Goal: Information Seeking & Learning: Learn about a topic

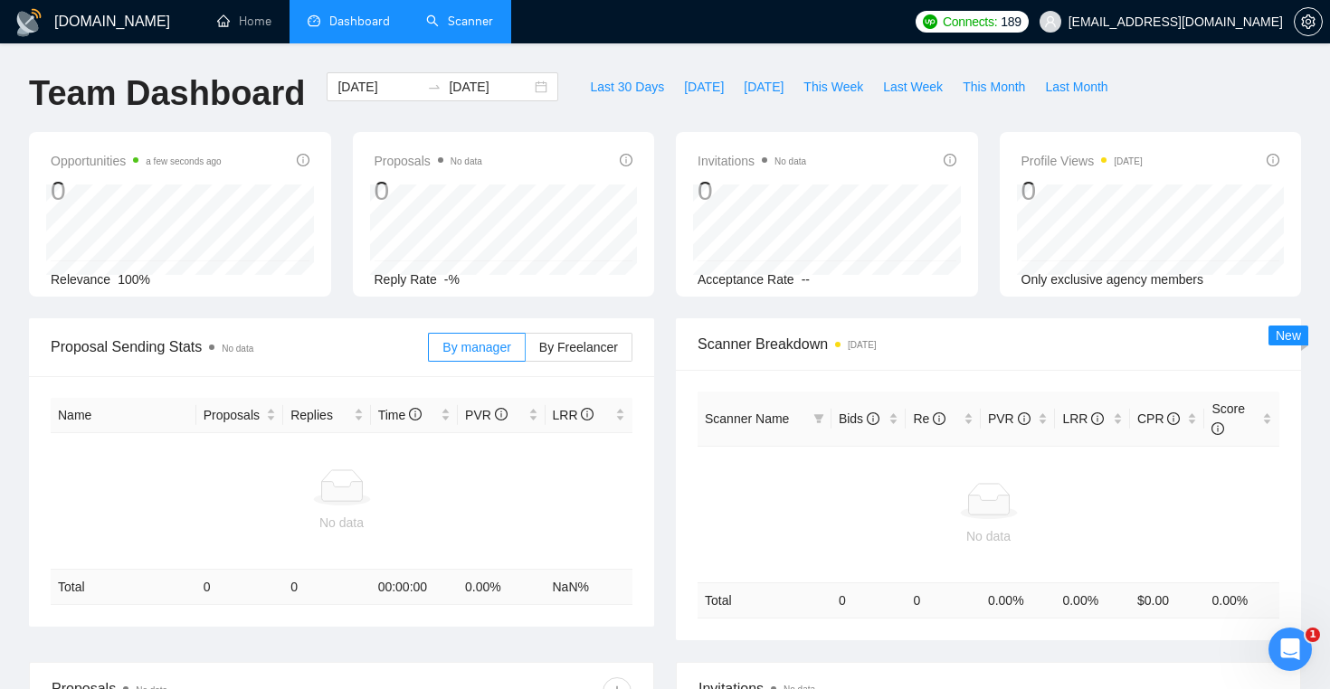
click at [444, 14] on link "Scanner" at bounding box center [459, 21] width 67 height 15
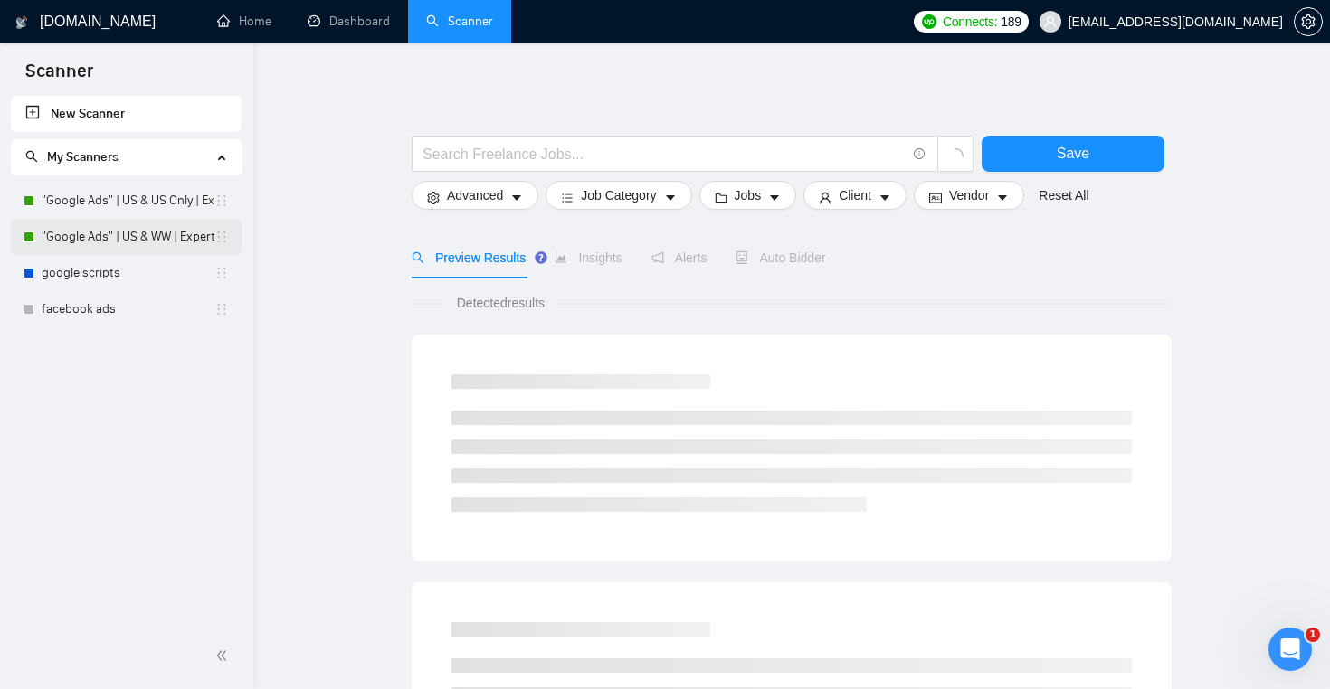
click at [142, 239] on link ""Google Ads" | US & WW | Expert" at bounding box center [128, 237] width 173 height 36
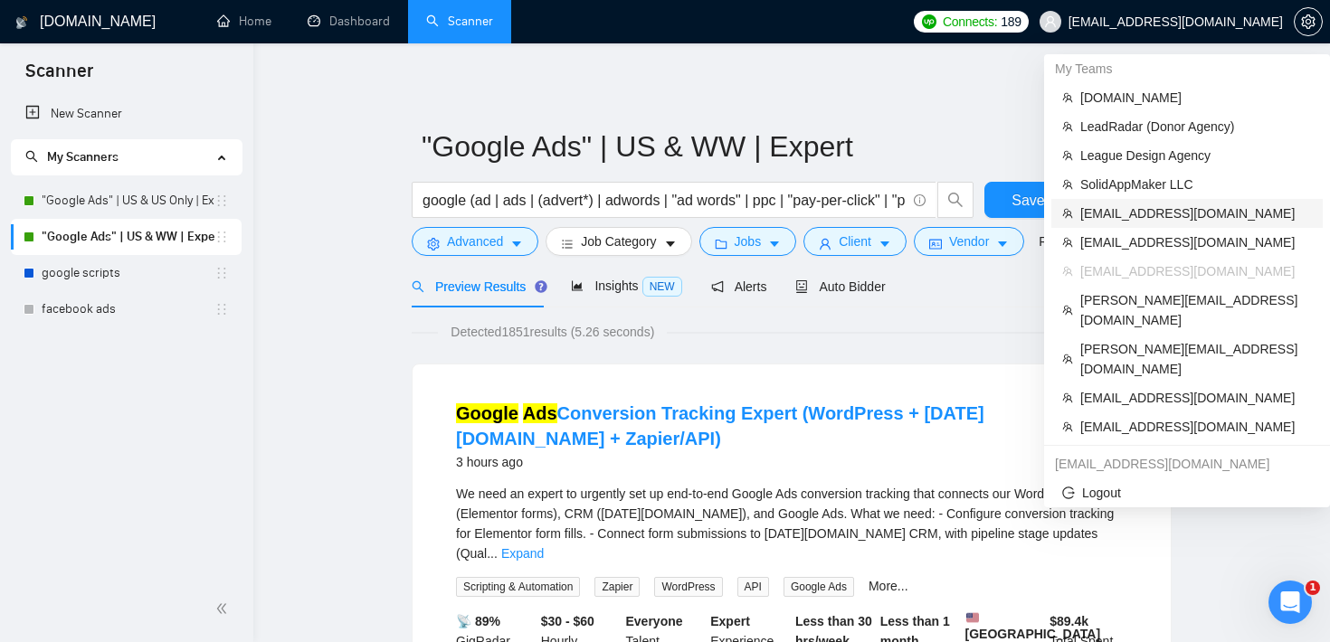
click at [1190, 207] on span "[EMAIL_ADDRESS][DOMAIN_NAME]" at bounding box center [1196, 214] width 232 height 20
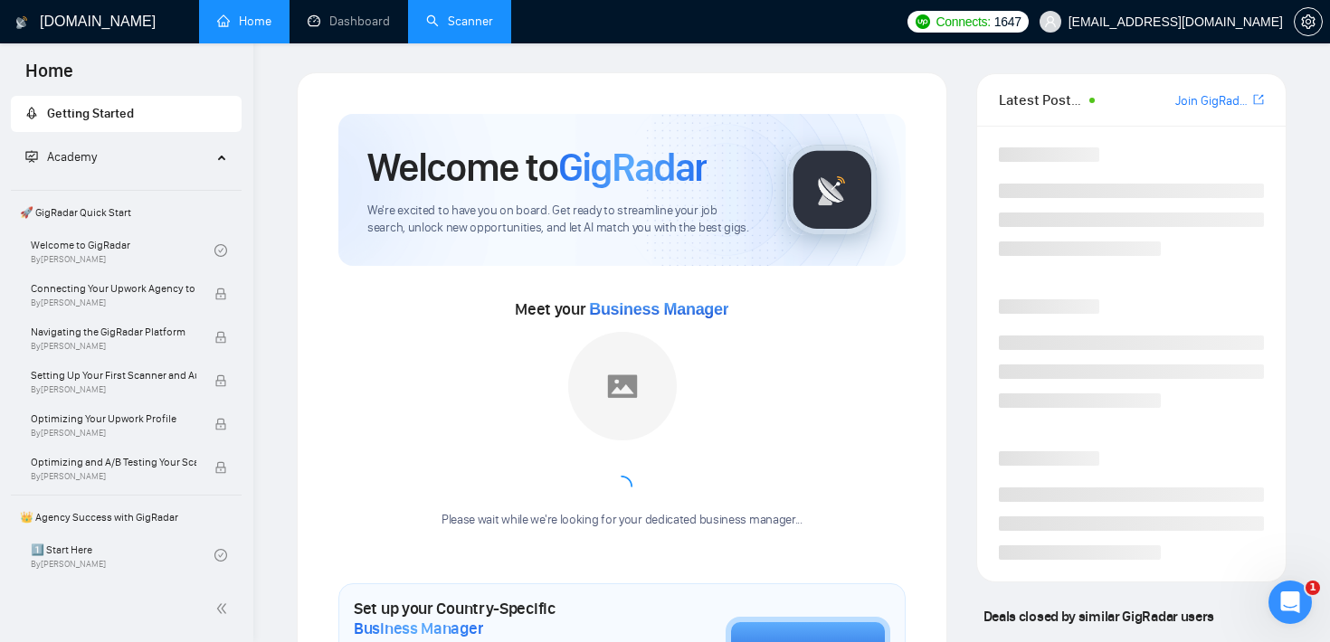
click at [474, 20] on link "Scanner" at bounding box center [459, 21] width 67 height 15
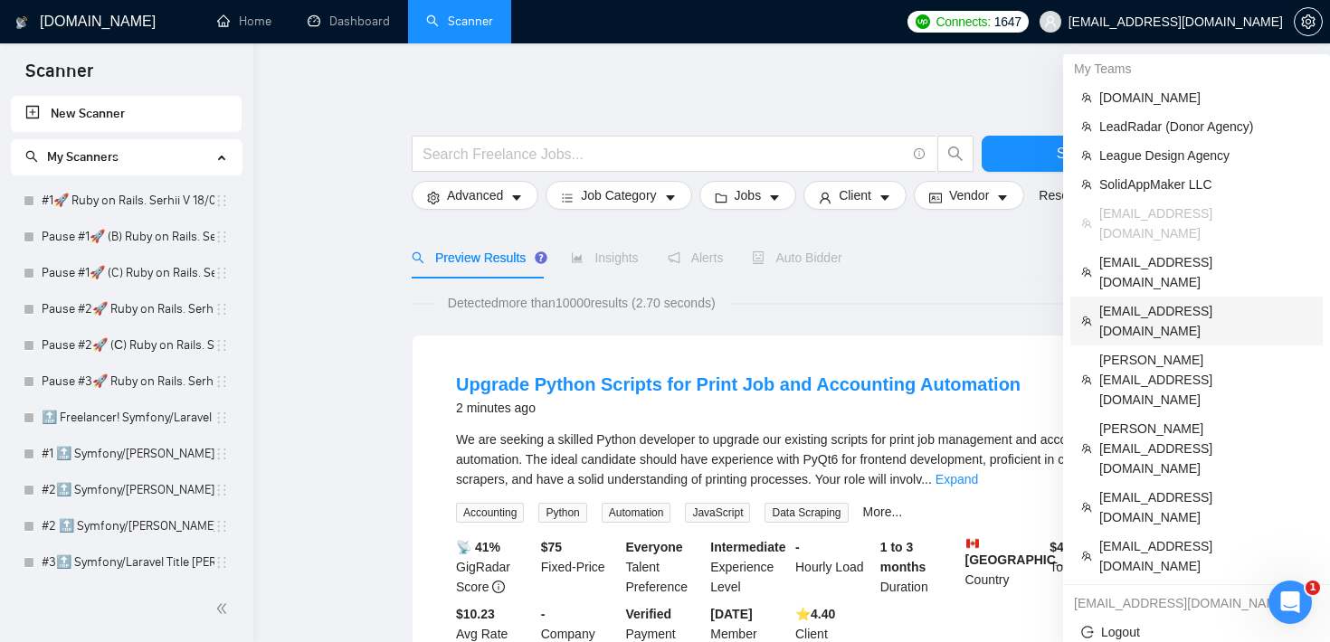
click at [1171, 301] on span "[EMAIL_ADDRESS][DOMAIN_NAME]" at bounding box center [1205, 321] width 213 height 40
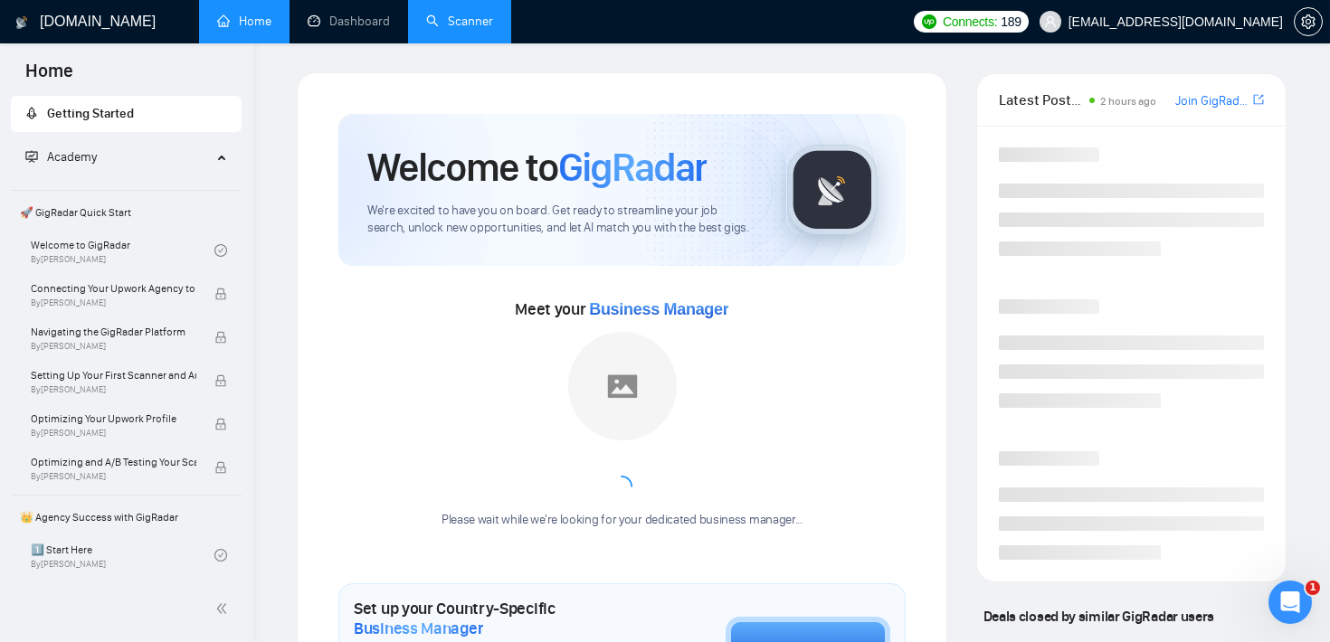
click at [492, 29] on link "Scanner" at bounding box center [459, 21] width 67 height 15
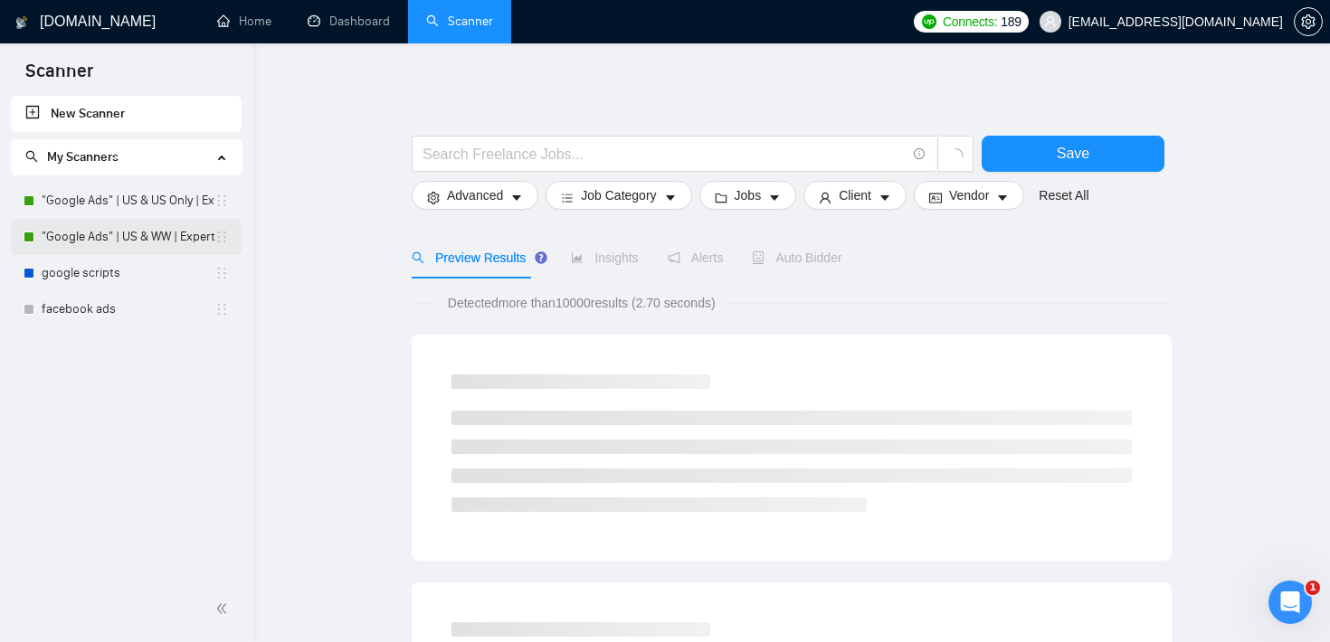
click at [147, 244] on link ""Google Ads" | US & WW | Expert" at bounding box center [128, 237] width 173 height 36
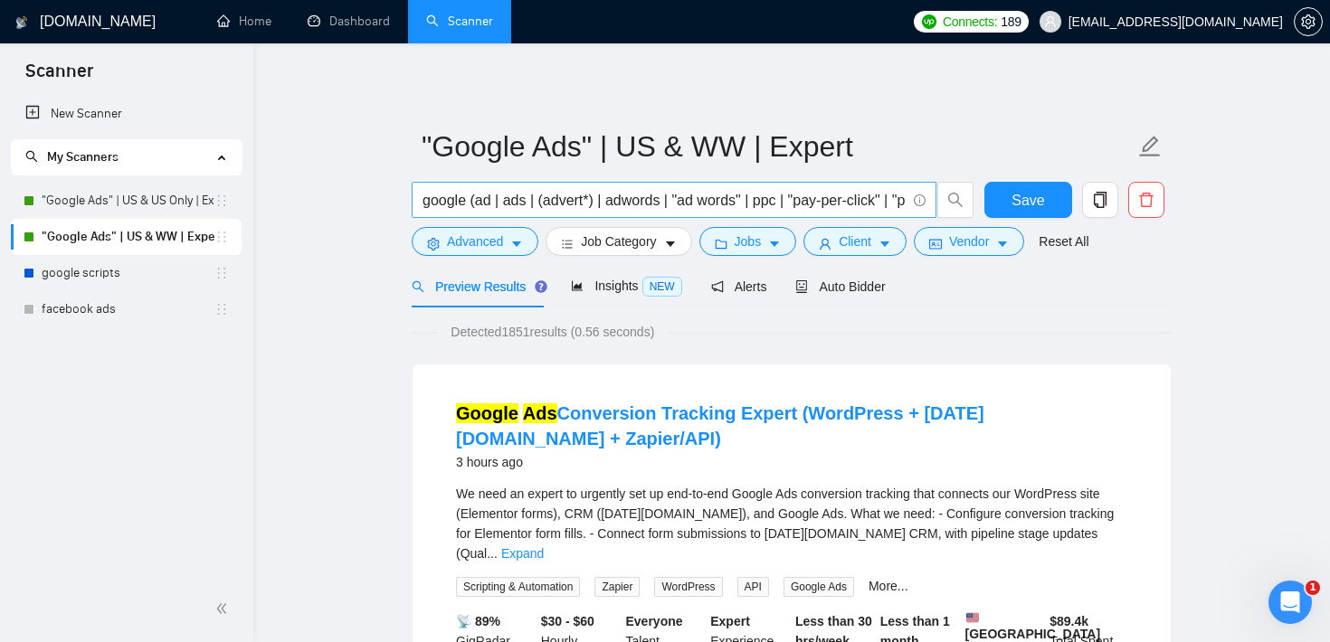
click at [722, 206] on input "google (ad | ads | (advert*) | adwords | "ad words" | ppc | "pay-per-click" | "…" at bounding box center [663, 200] width 483 height 23
click at [14, 425] on div "New Scanner My Scanners "Google Ads" | US & US Only | Expert "Google Ads" | US …" at bounding box center [126, 336] width 253 height 480
click at [746, 237] on span "Jobs" at bounding box center [748, 242] width 27 height 20
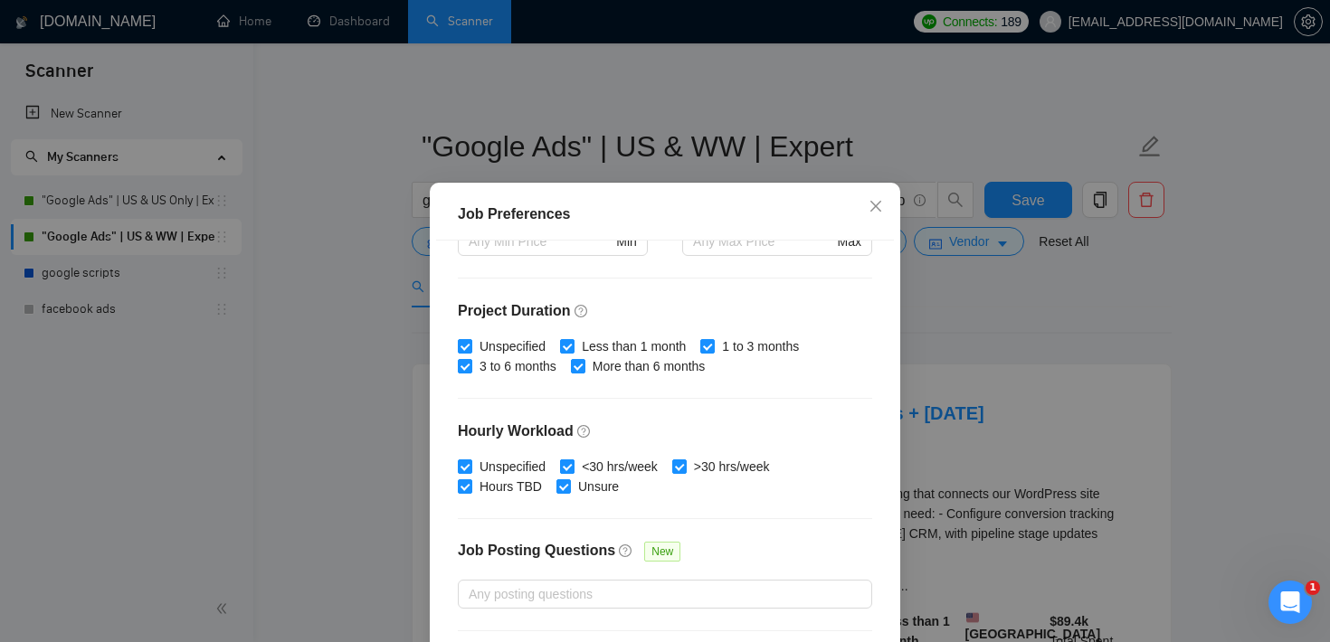
scroll to position [570, 0]
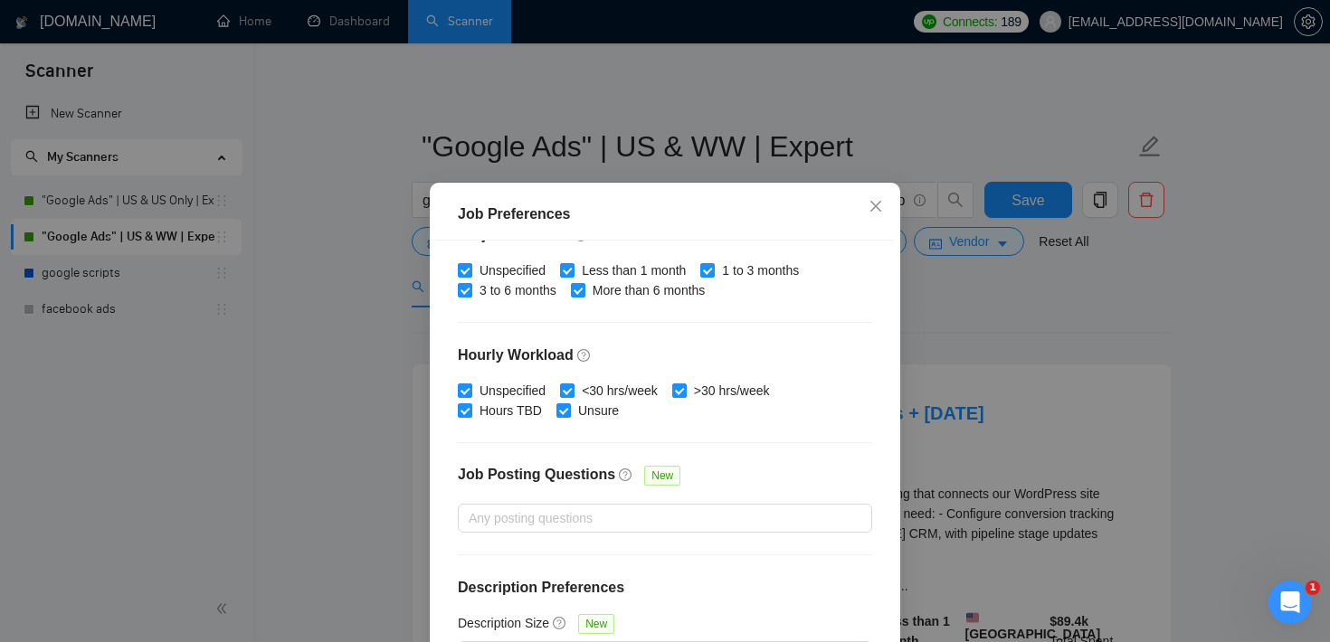
click at [933, 341] on div "Job Preferences Budget Project Type All Fixed Price Hourly Rate Fixed Price Bud…" at bounding box center [665, 321] width 1330 height 642
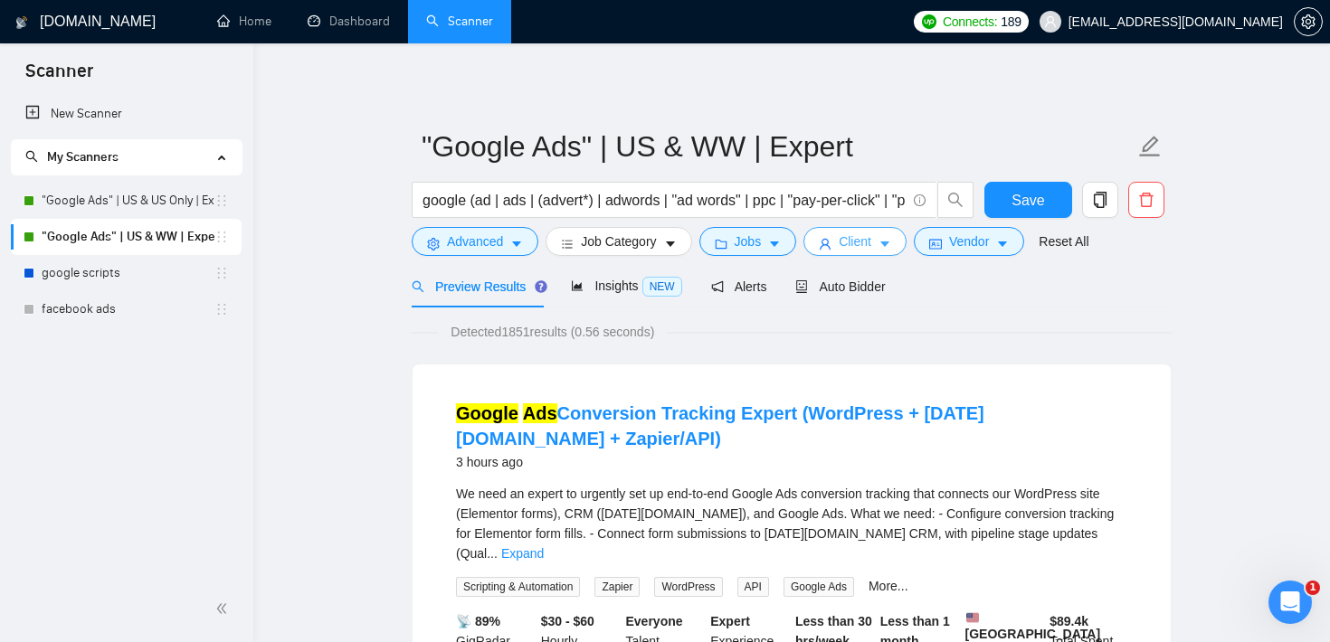
click at [871, 243] on span "Client" at bounding box center [855, 242] width 33 height 20
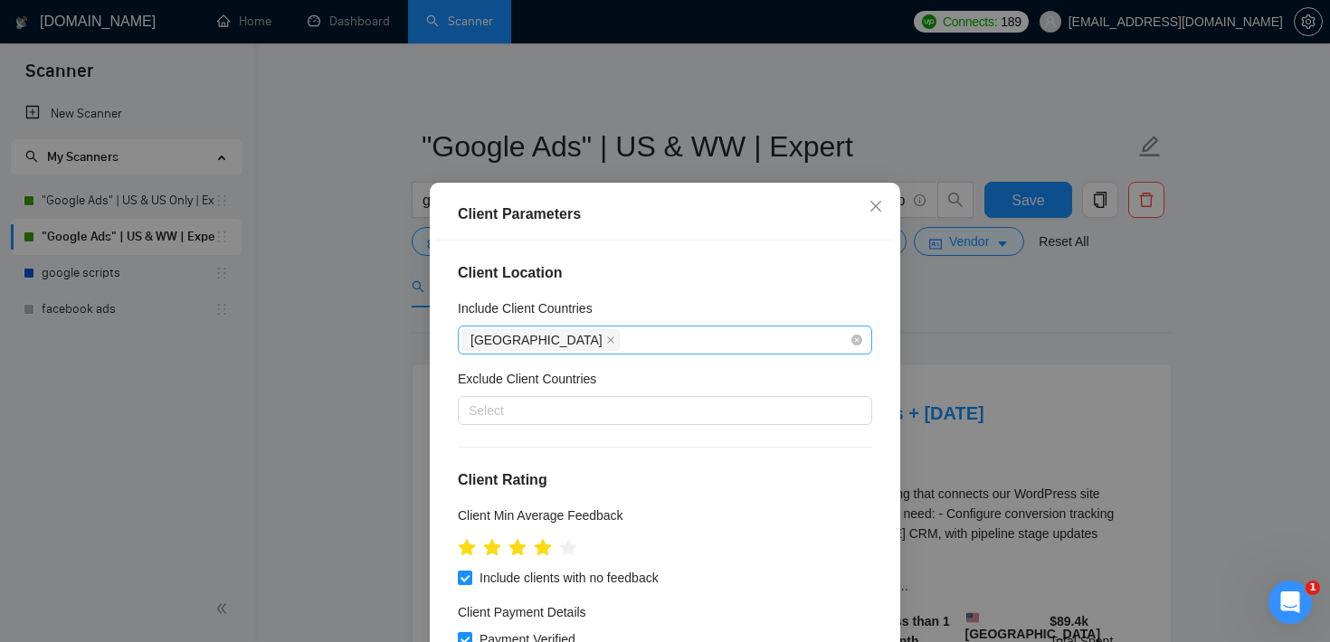
click at [609, 340] on div "[GEOGRAPHIC_DATA]" at bounding box center [655, 339] width 387 height 25
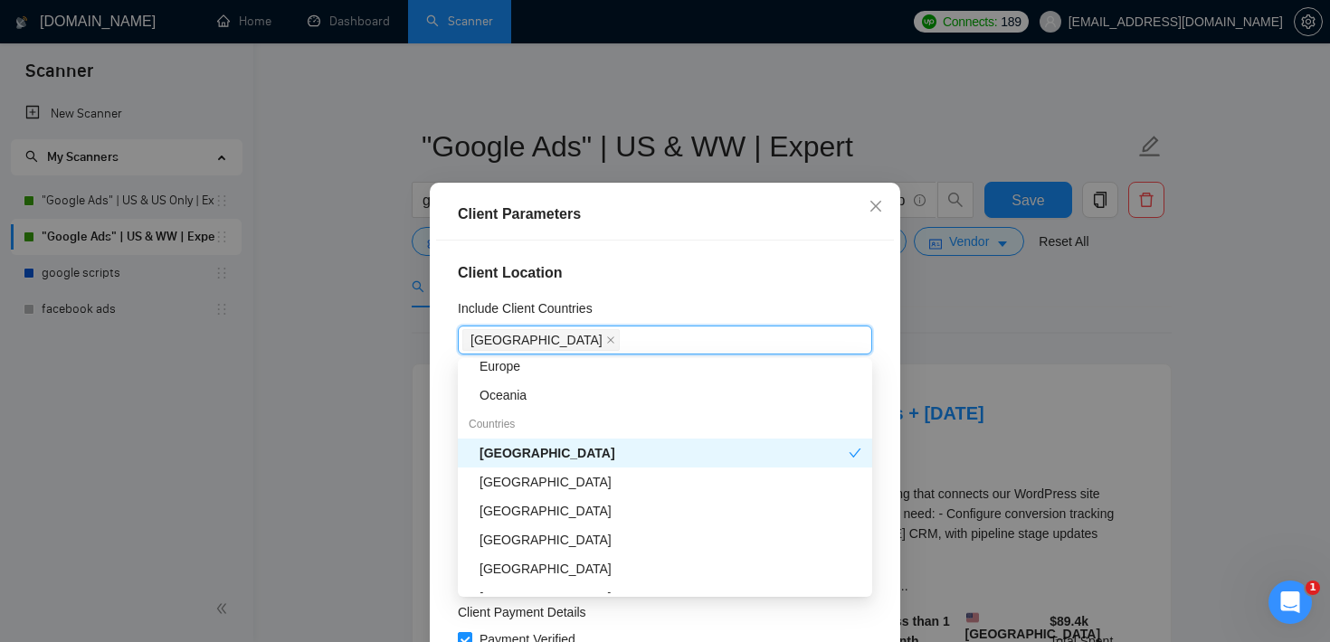
scroll to position [165, 0]
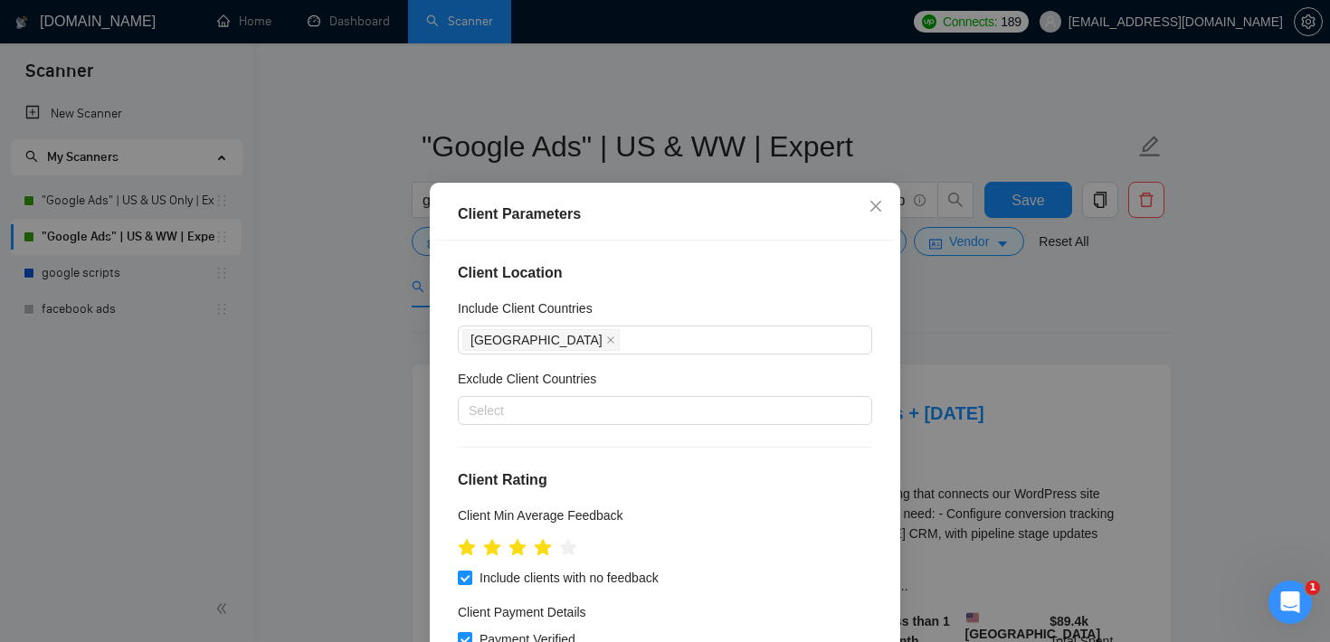
click at [716, 261] on div "Client Location Include Client Countries [GEOGRAPHIC_DATA] Exclude Client Count…" at bounding box center [665, 466] width 458 height 450
click at [614, 414] on div at bounding box center [655, 411] width 387 height 22
click at [696, 259] on div "Client Location Include Client Countries [GEOGRAPHIC_DATA] Exclude Client Count…" at bounding box center [665, 466] width 458 height 450
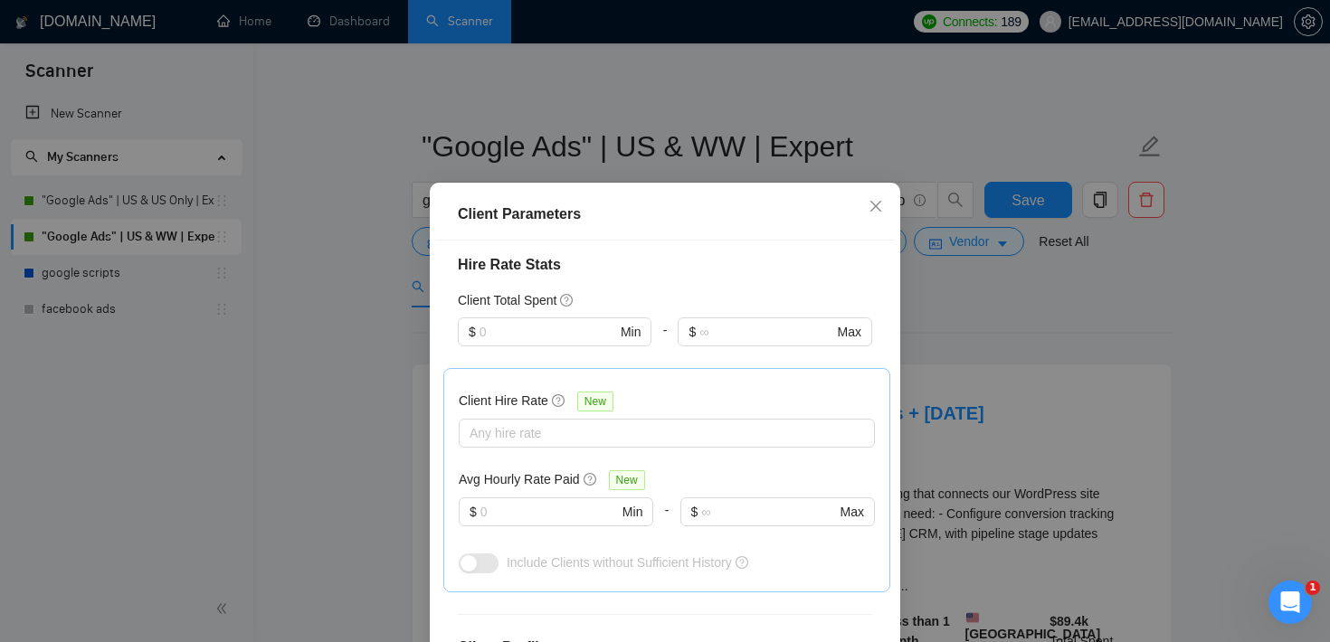
scroll to position [442, 0]
click at [513, 327] on input "text" at bounding box center [547, 329] width 137 height 20
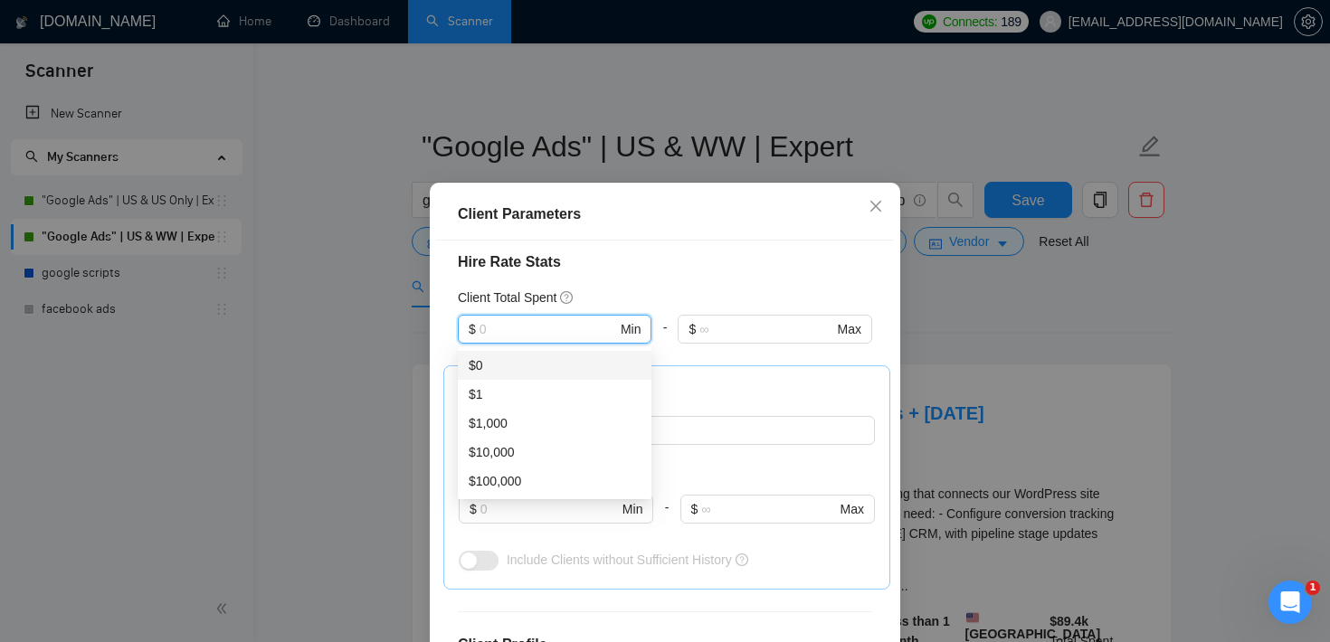
click at [620, 245] on div "Client Location Include Client Countries [GEOGRAPHIC_DATA] Exclude Client Count…" at bounding box center [665, 466] width 458 height 450
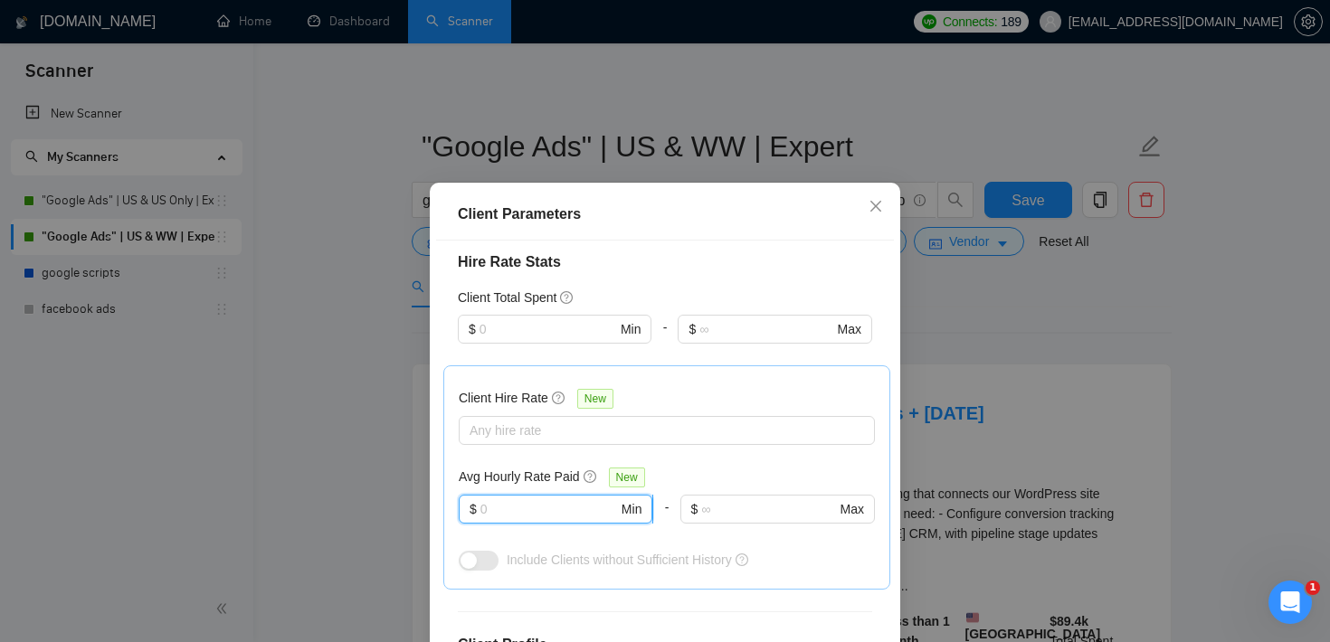
click at [510, 501] on input "text" at bounding box center [549, 509] width 138 height 20
click at [1017, 322] on div "Client Parameters Client Location Include Client Countries [GEOGRAPHIC_DATA] Ex…" at bounding box center [665, 321] width 1330 height 642
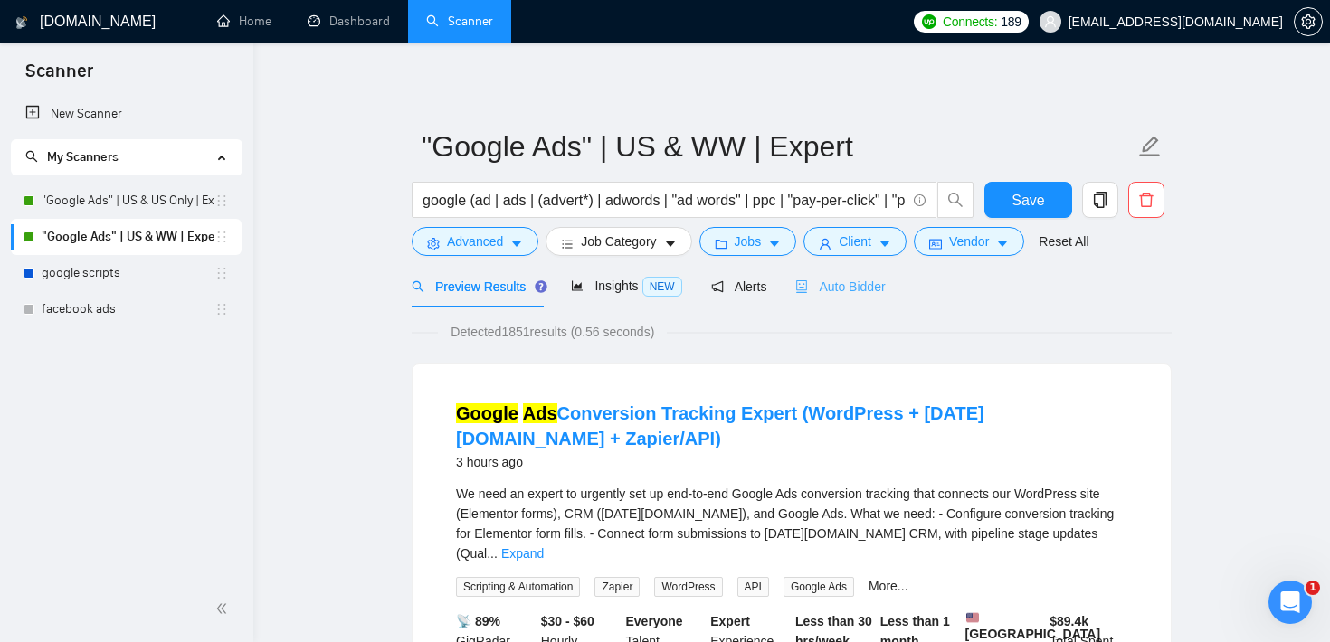
click at [867, 268] on div "Auto Bidder" at bounding box center [840, 286] width 90 height 43
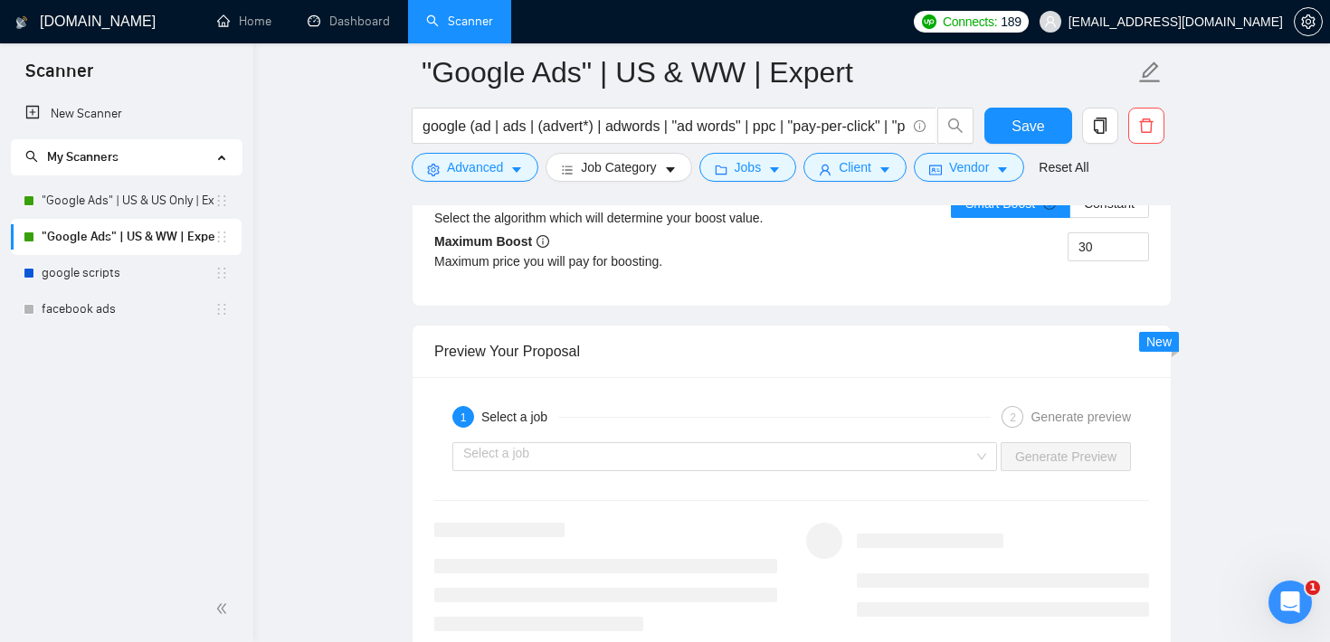
scroll to position [3440, 0]
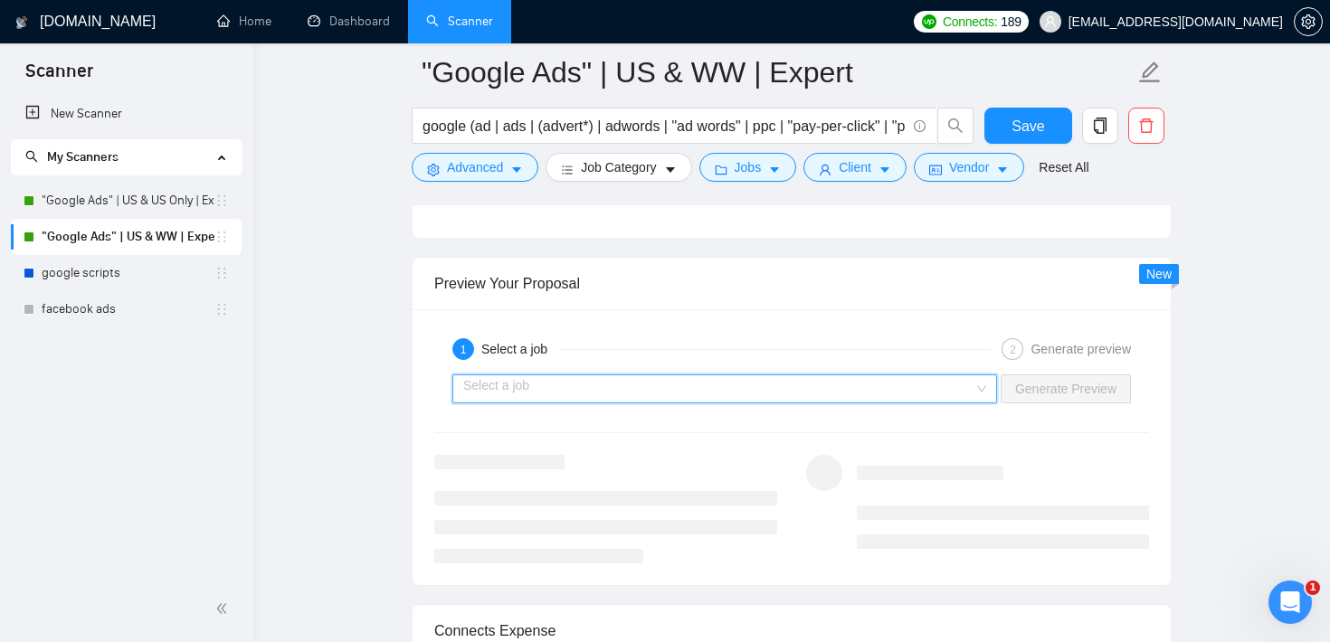
click at [826, 399] on input "search" at bounding box center [718, 388] width 510 height 27
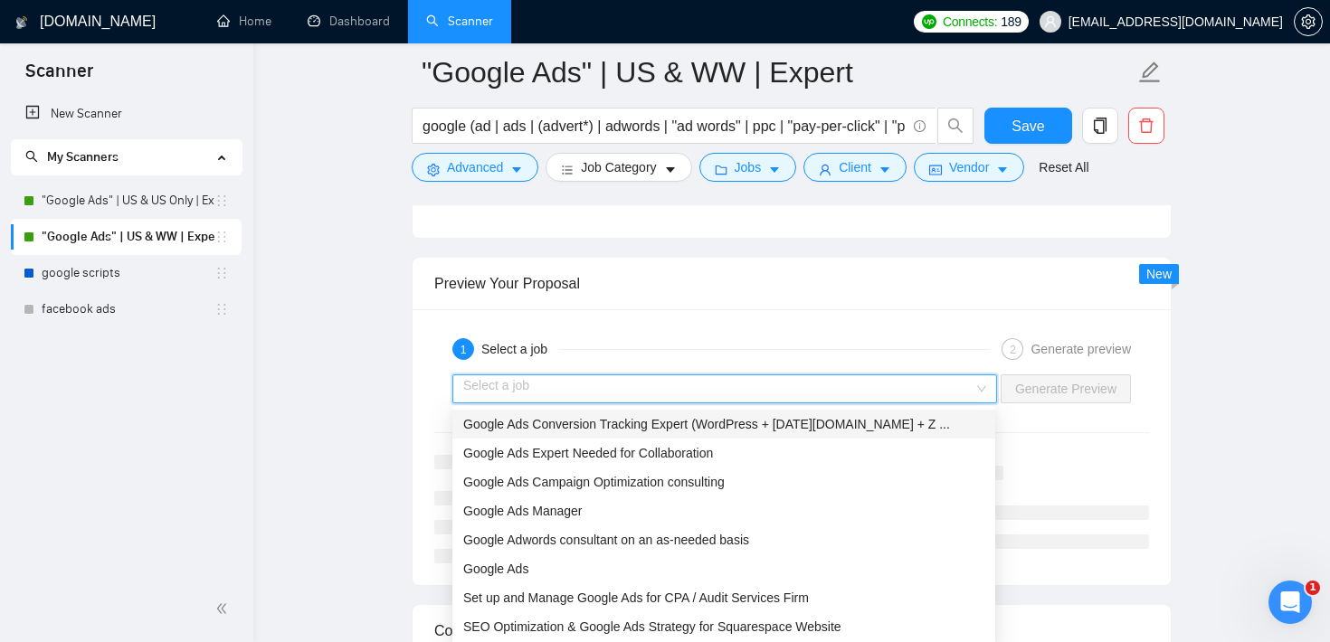
click at [737, 285] on div "Preview Your Proposal" at bounding box center [791, 284] width 715 height 52
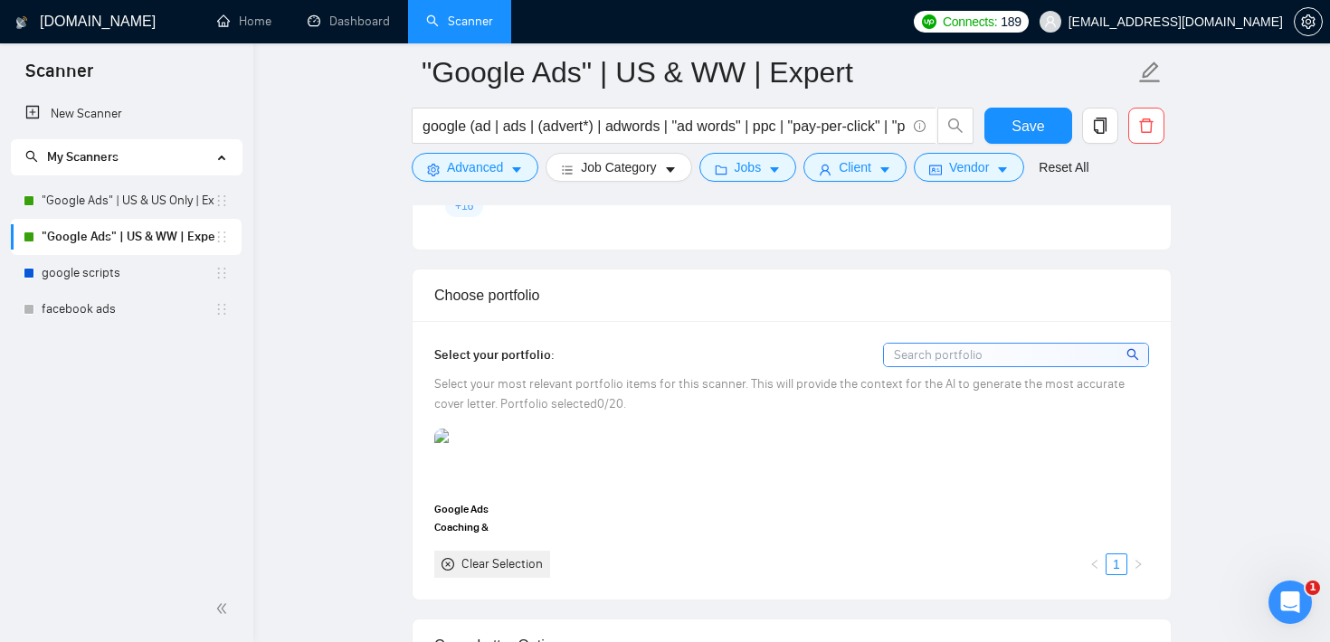
scroll to position [1560, 0]
drag, startPoint x: 564, startPoint y: 353, endPoint x: 413, endPoint y: 344, distance: 151.3
click at [413, 344] on div "Select your portfolio: Select your most relevant portfolio items for this scann…" at bounding box center [792, 457] width 758 height 278
click at [684, 334] on div "Select your portfolio: Select your most relevant portfolio items for this scann…" at bounding box center [792, 457] width 758 height 278
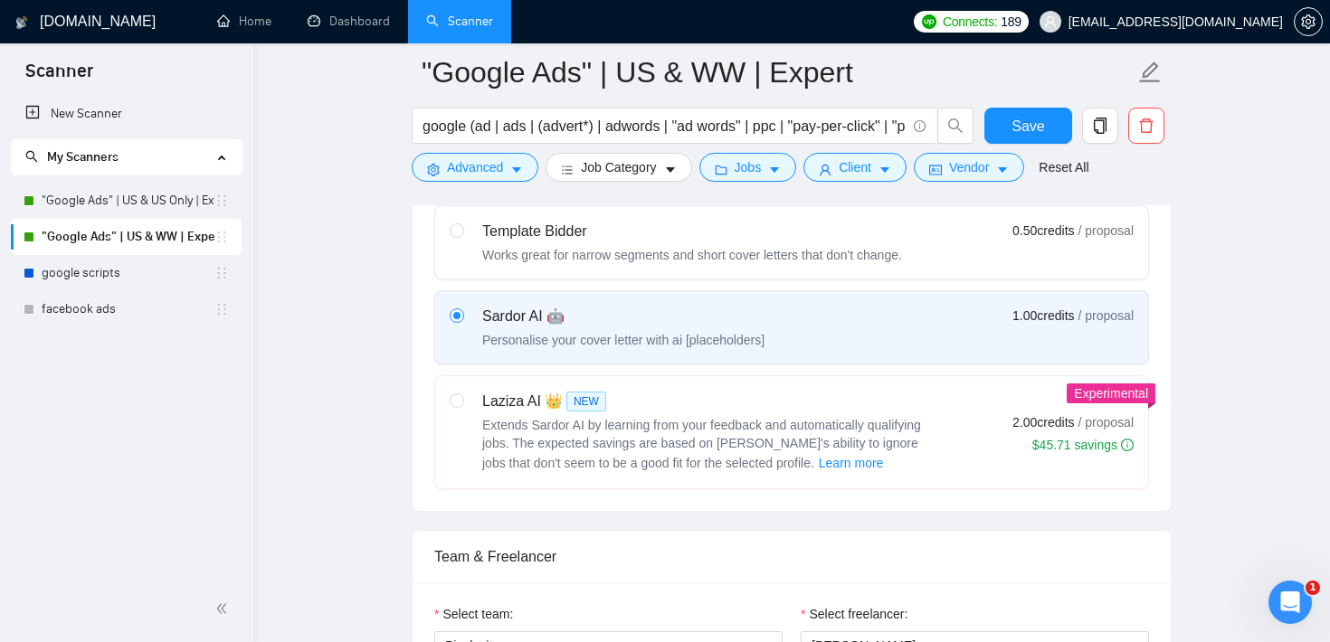
scroll to position [580, 0]
click at [819, 464] on span "Learn more" at bounding box center [851, 466] width 65 height 20
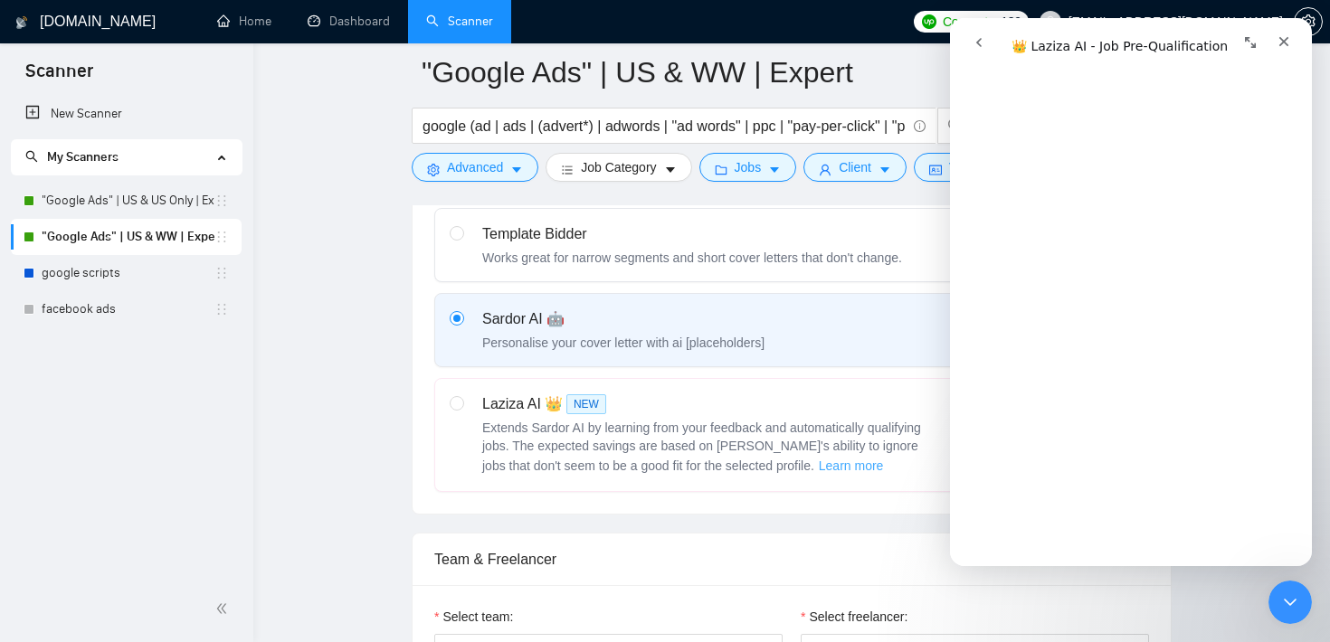
scroll to position [565, 0]
click at [474, 170] on span "Advanced" at bounding box center [475, 167] width 56 height 20
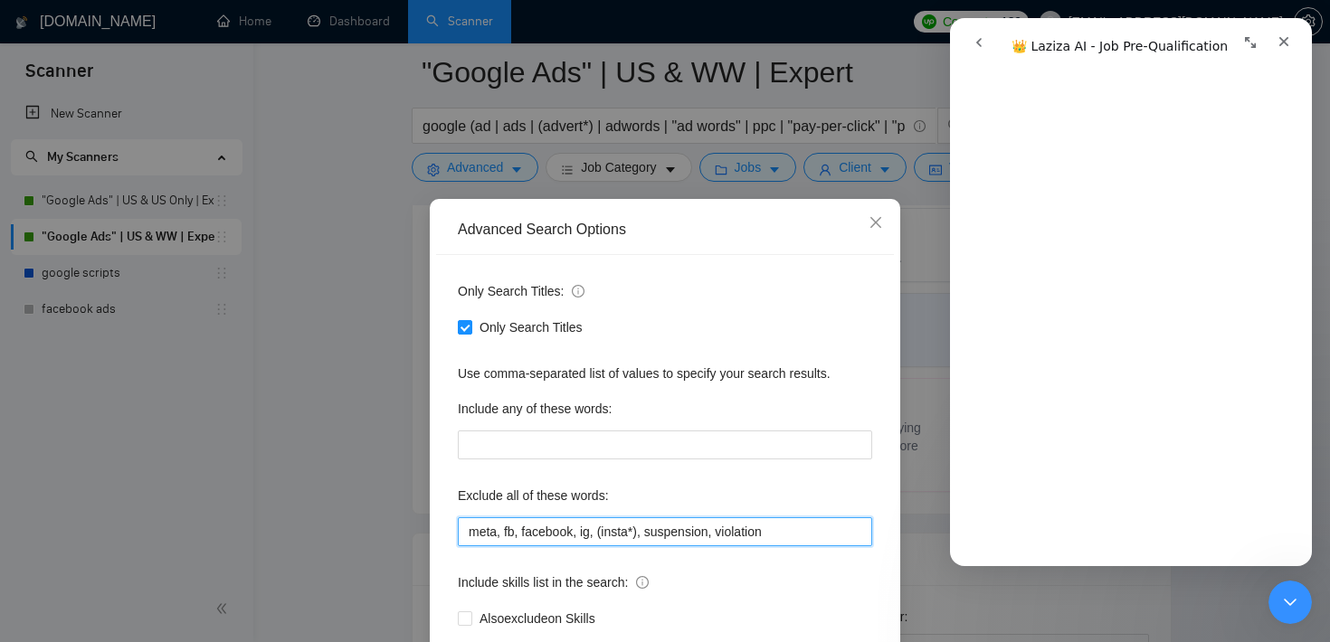
click at [598, 535] on input "meta, fb, facebook, ig, (insta*), suspension, violation" at bounding box center [665, 531] width 414 height 29
click at [1285, 37] on icon "Close" at bounding box center [1283, 41] width 14 height 14
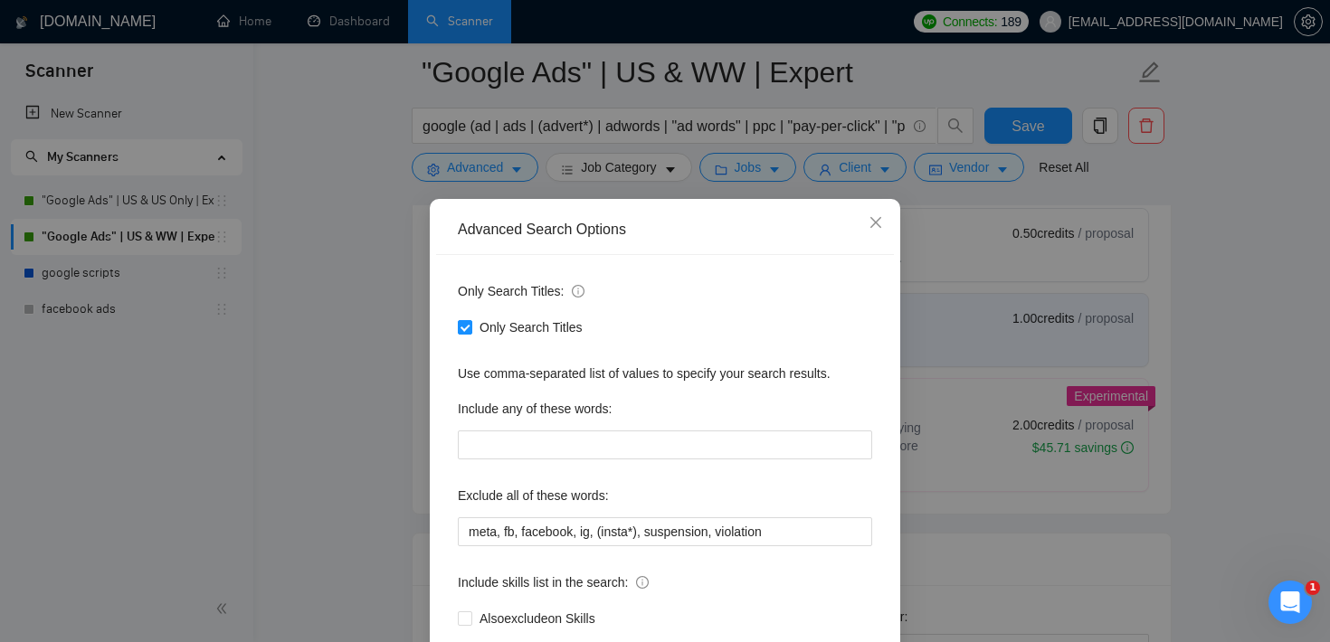
scroll to position [0, 0]
click at [882, 226] on span "Close" at bounding box center [875, 223] width 49 height 49
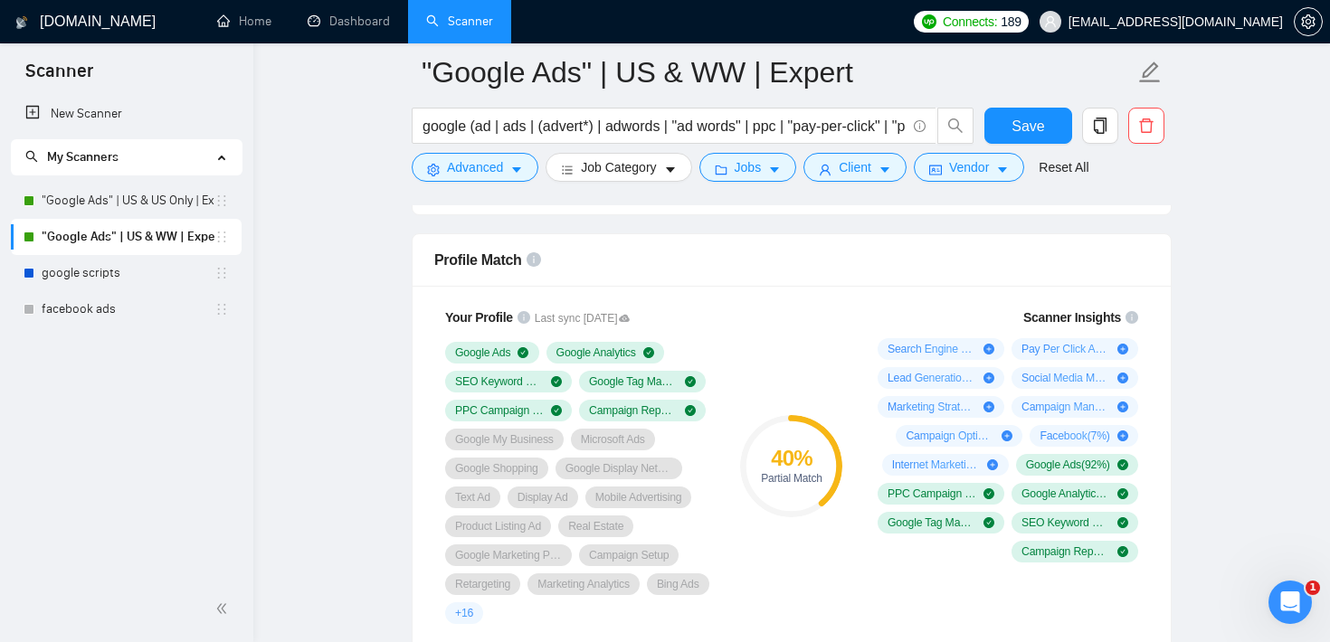
scroll to position [1171, 0]
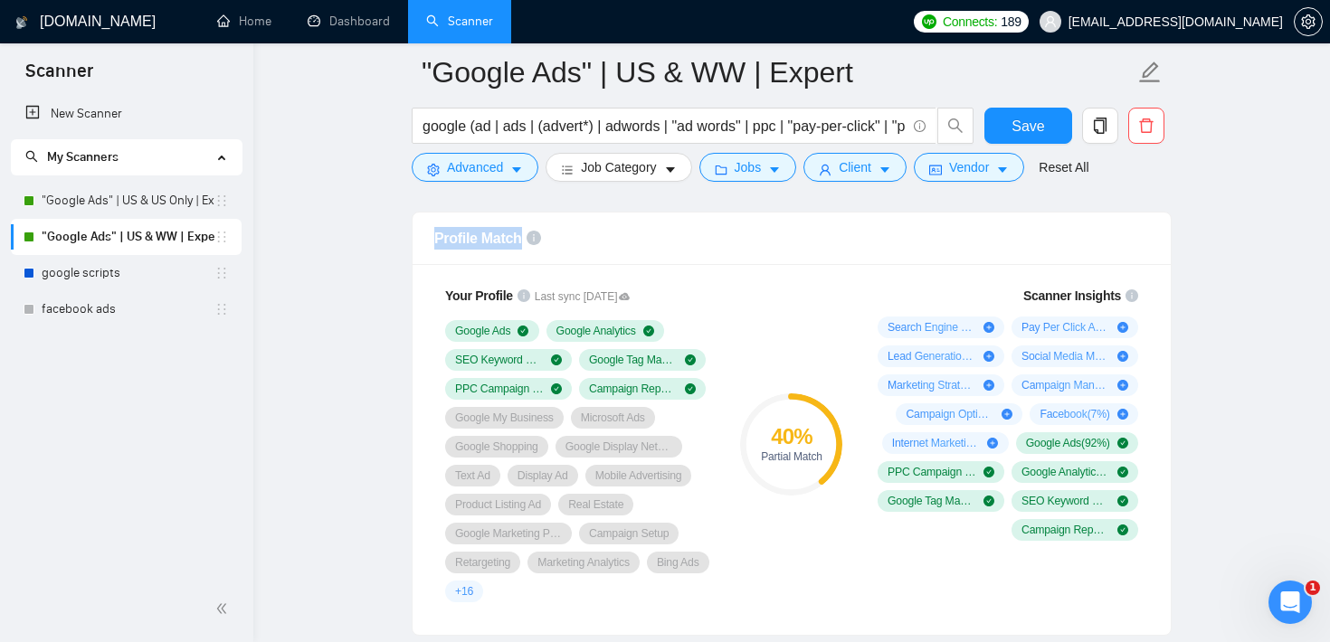
drag, startPoint x: 545, startPoint y: 233, endPoint x: 432, endPoint y: 232, distance: 114.0
click at [432, 232] on div "Profile Match" at bounding box center [792, 239] width 758 height 52
click at [632, 234] on div "Profile Match" at bounding box center [791, 239] width 715 height 52
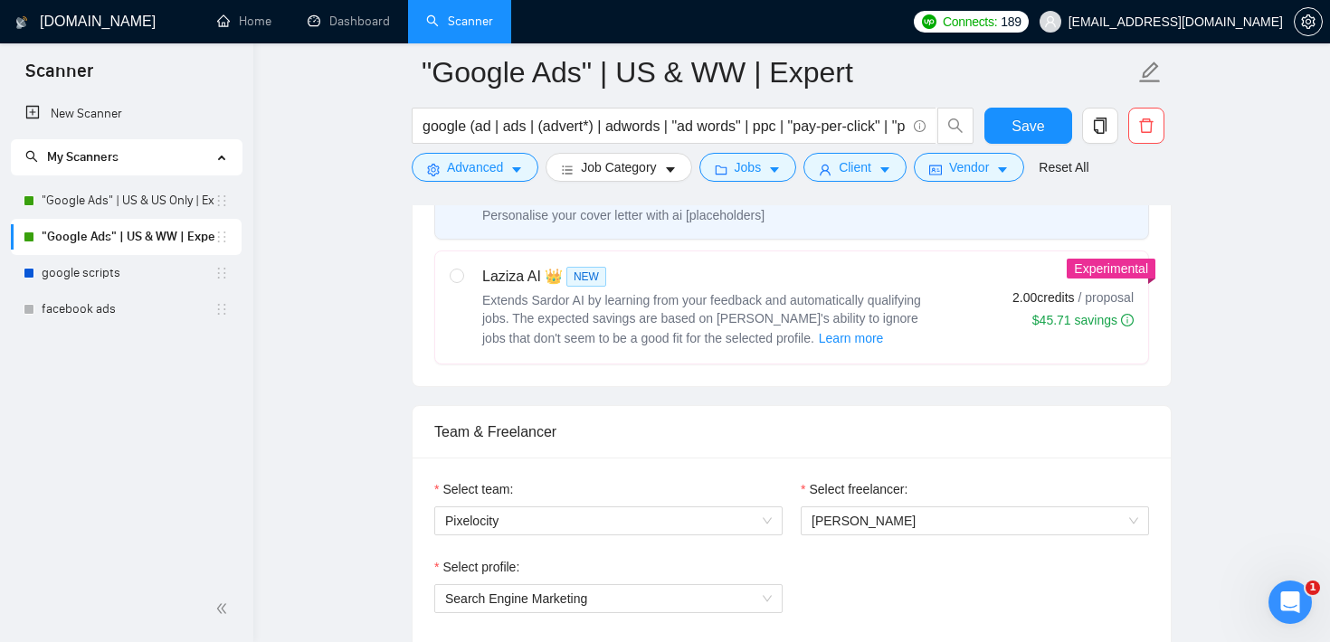
scroll to position [0, 0]
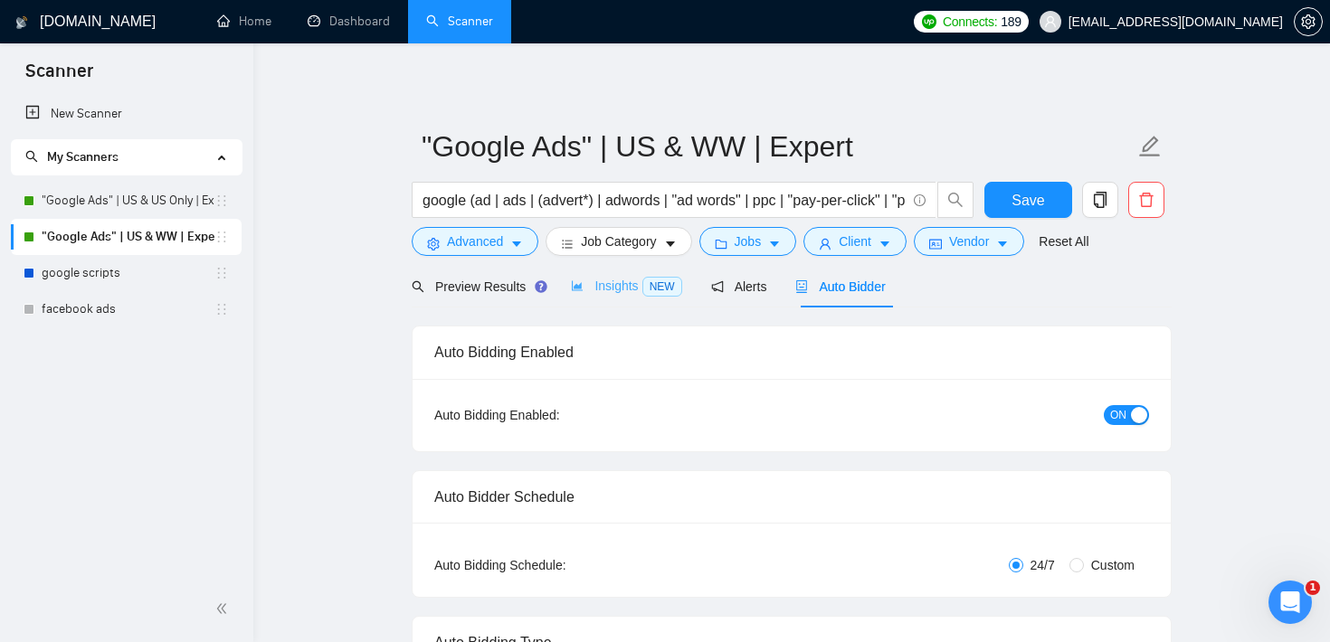
click at [618, 300] on div "Insights NEW" at bounding box center [626, 286] width 110 height 43
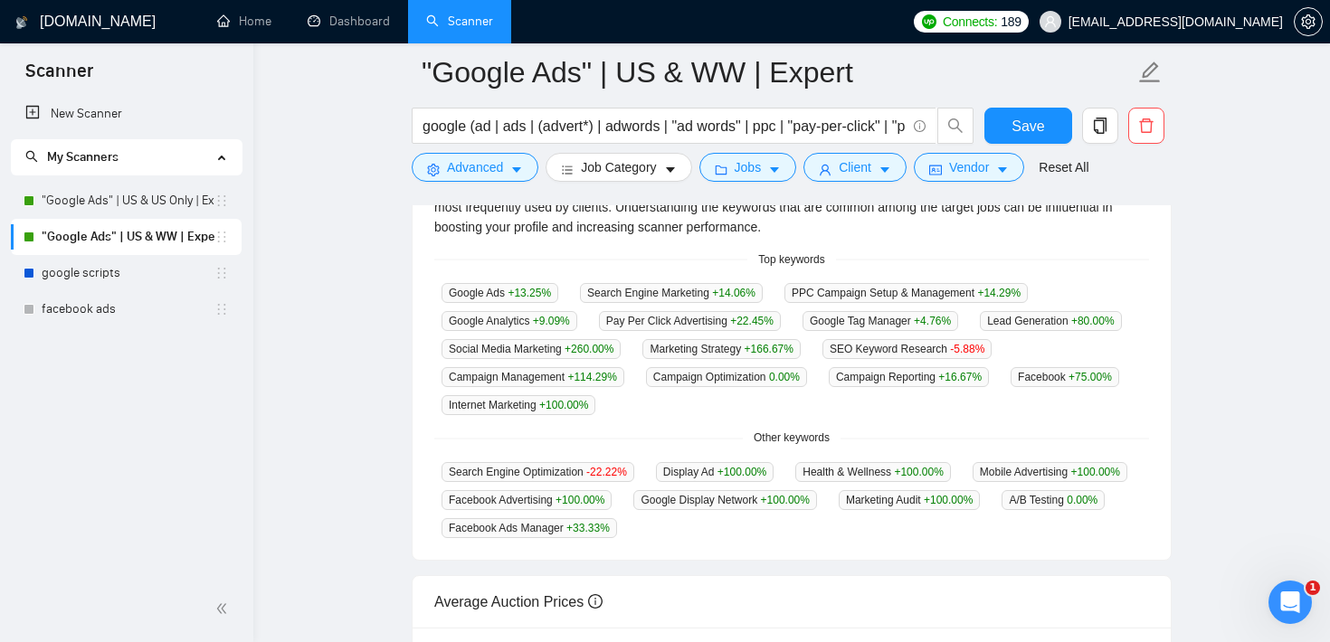
scroll to position [437, 0]
click at [1273, 289] on main ""Google Ads" | US & WW | Expert google (ad | ads | (advert*) | adwords | "ad wo…" at bounding box center [791, 277] width 1019 height 1284
click at [1300, 583] on div "Open Intercom Messenger" at bounding box center [1287, 600] width 60 height 60
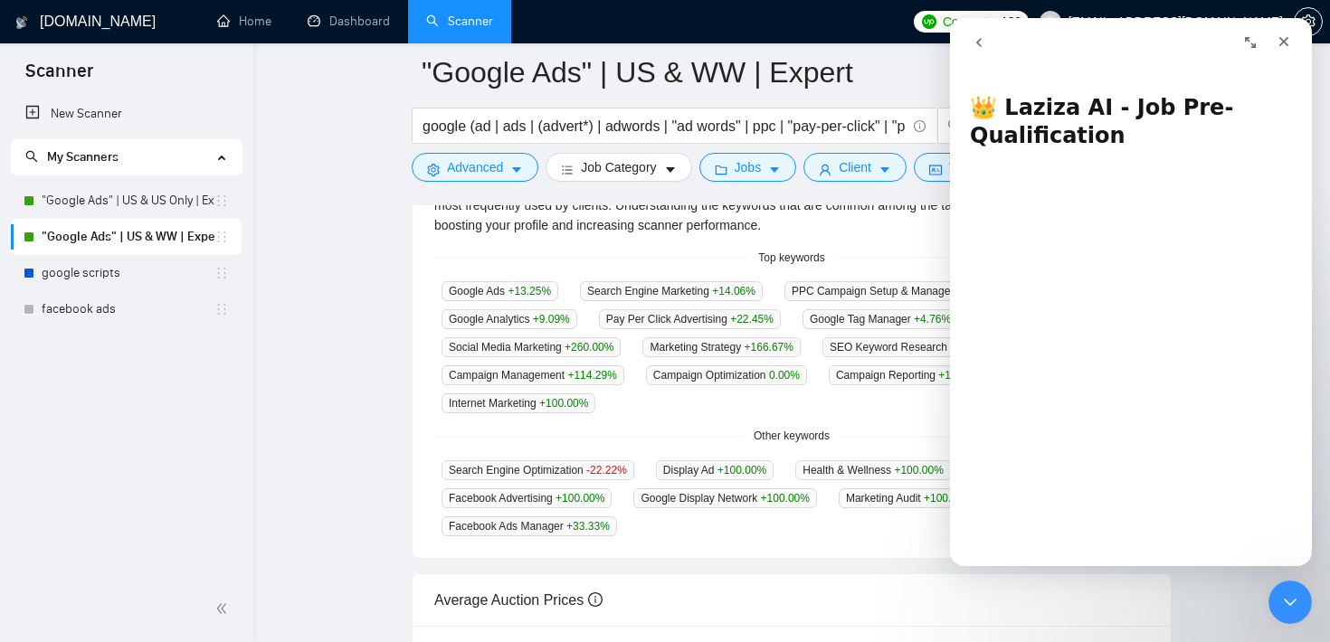
click at [985, 42] on icon "go back" at bounding box center [979, 42] width 14 height 14
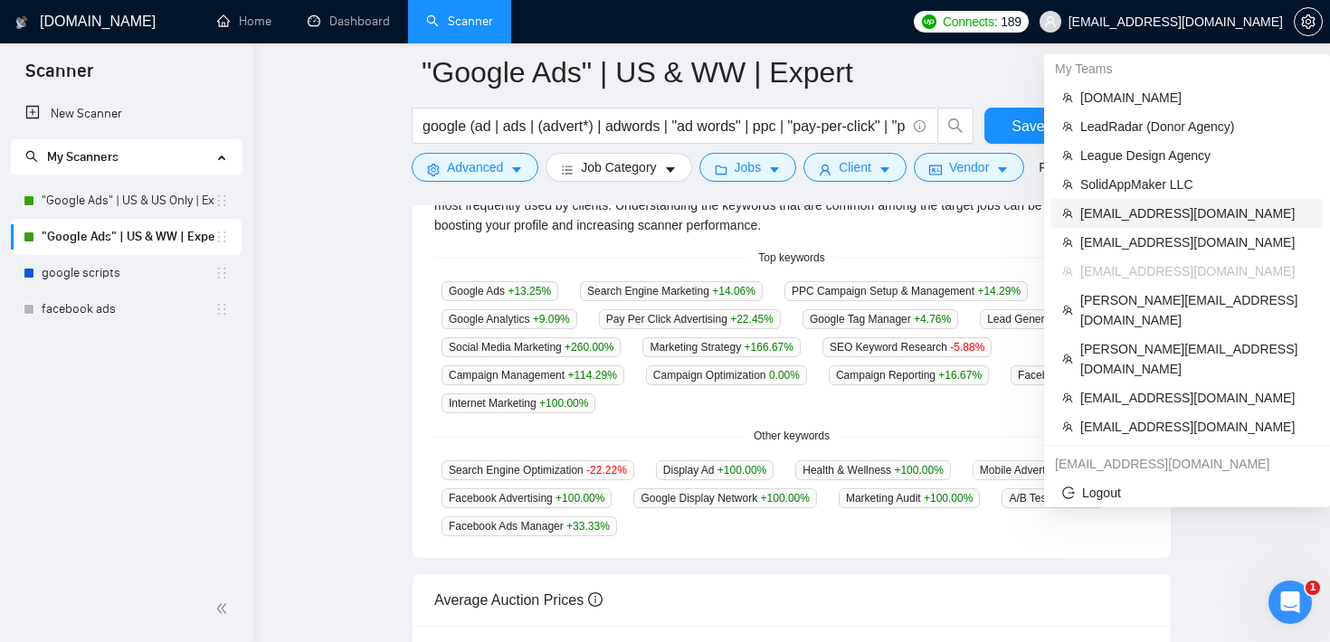
click at [1200, 210] on span "[EMAIL_ADDRESS][DOMAIN_NAME]" at bounding box center [1196, 214] width 232 height 20
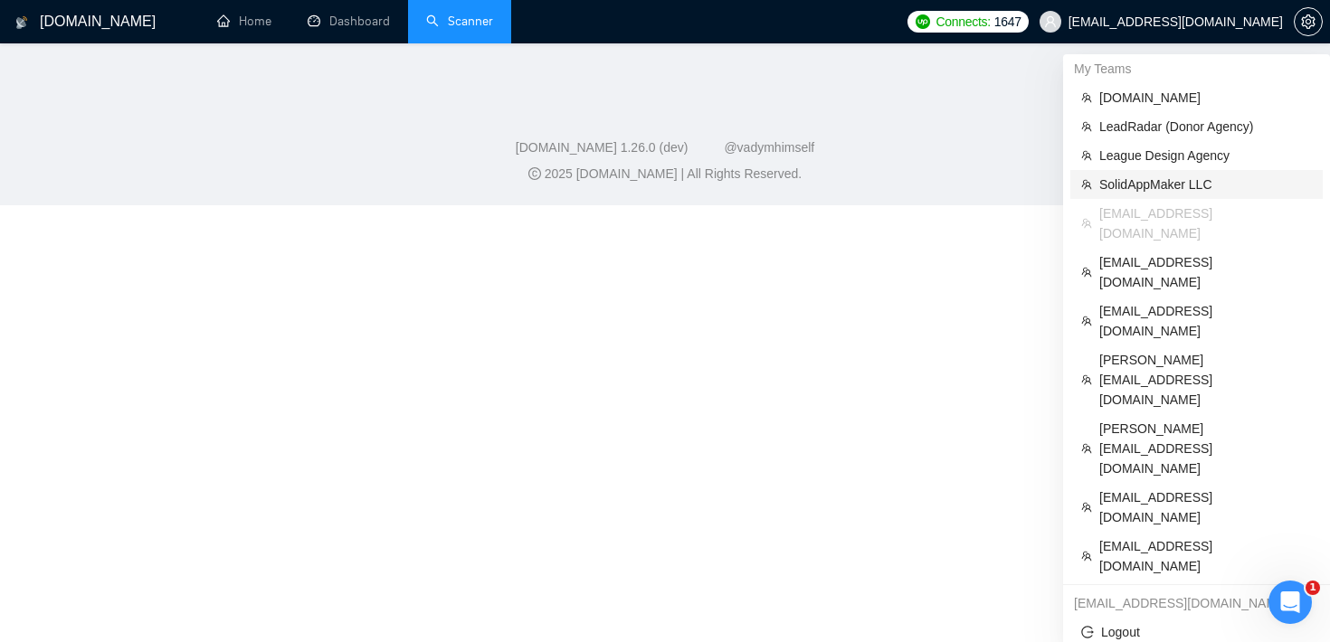
scroll to position [266, 0]
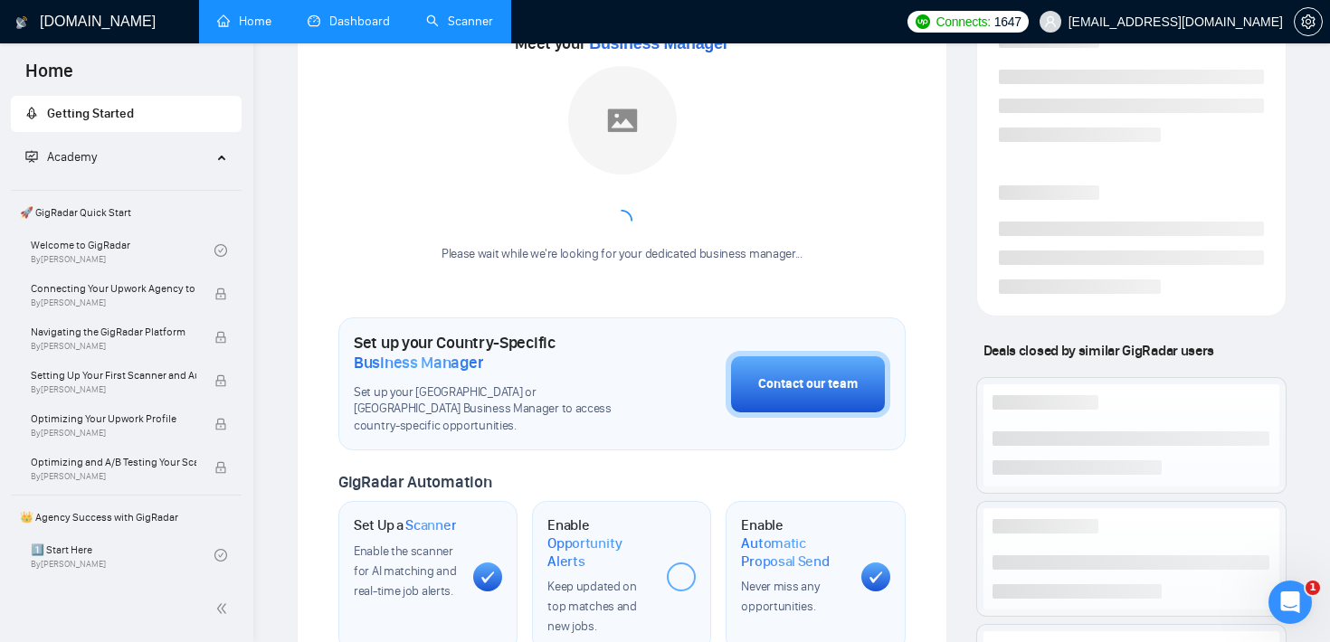
click at [356, 17] on link "Dashboard" at bounding box center [349, 21] width 82 height 15
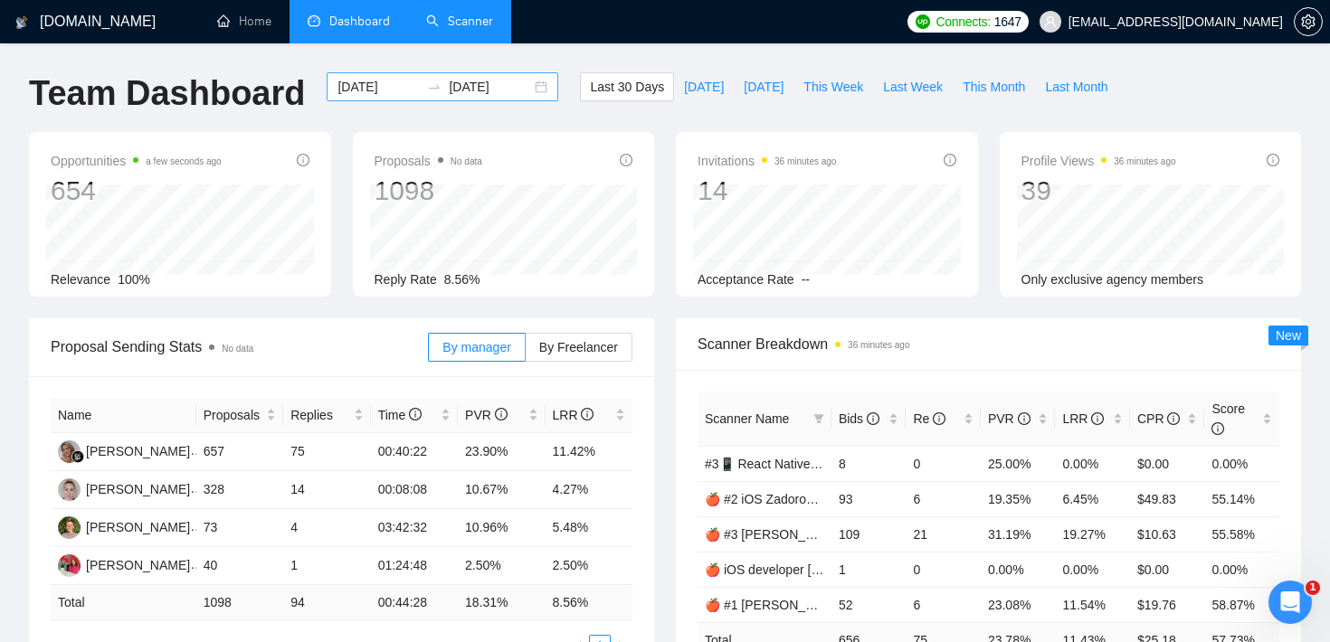
click at [490, 84] on input "[DATE]" at bounding box center [490, 87] width 82 height 20
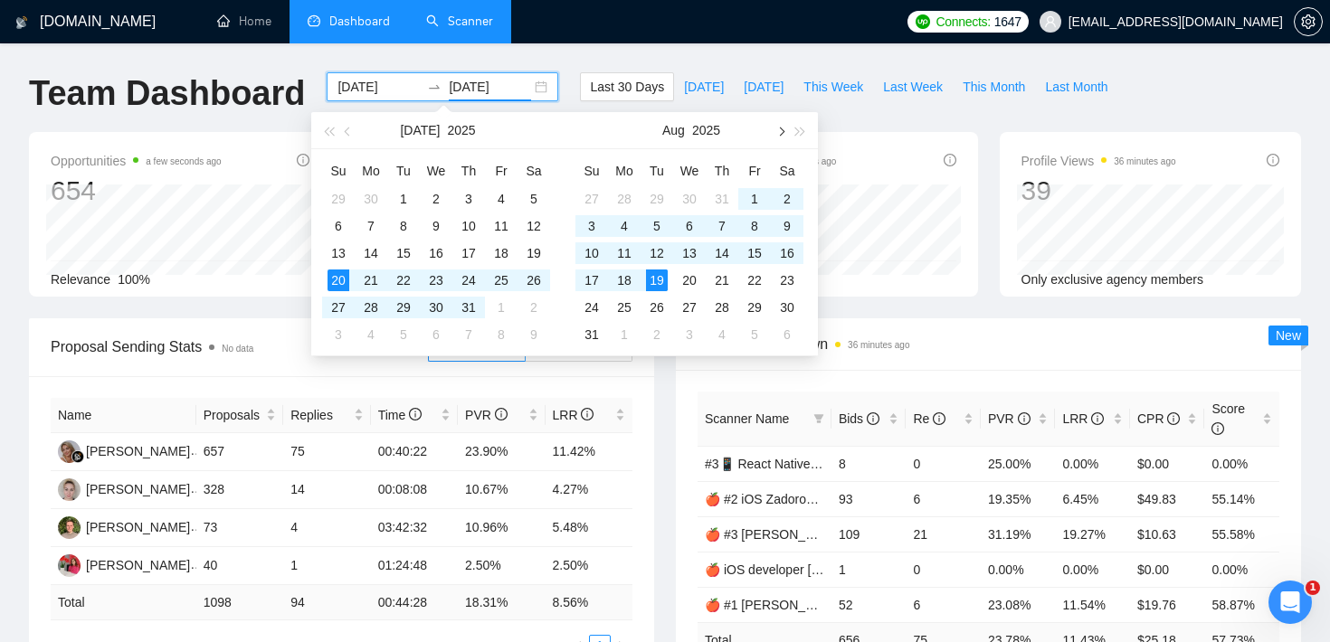
click at [774, 131] on button "button" at bounding box center [780, 130] width 20 height 36
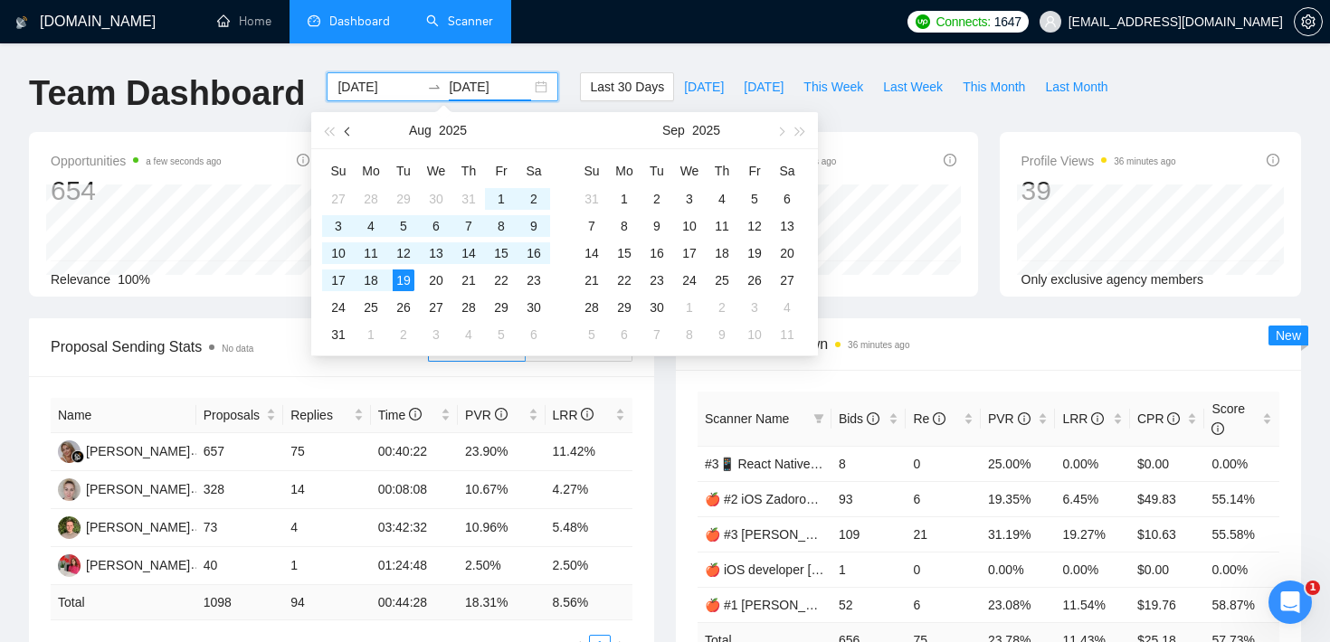
click at [345, 133] on button "button" at bounding box center [348, 130] width 20 height 36
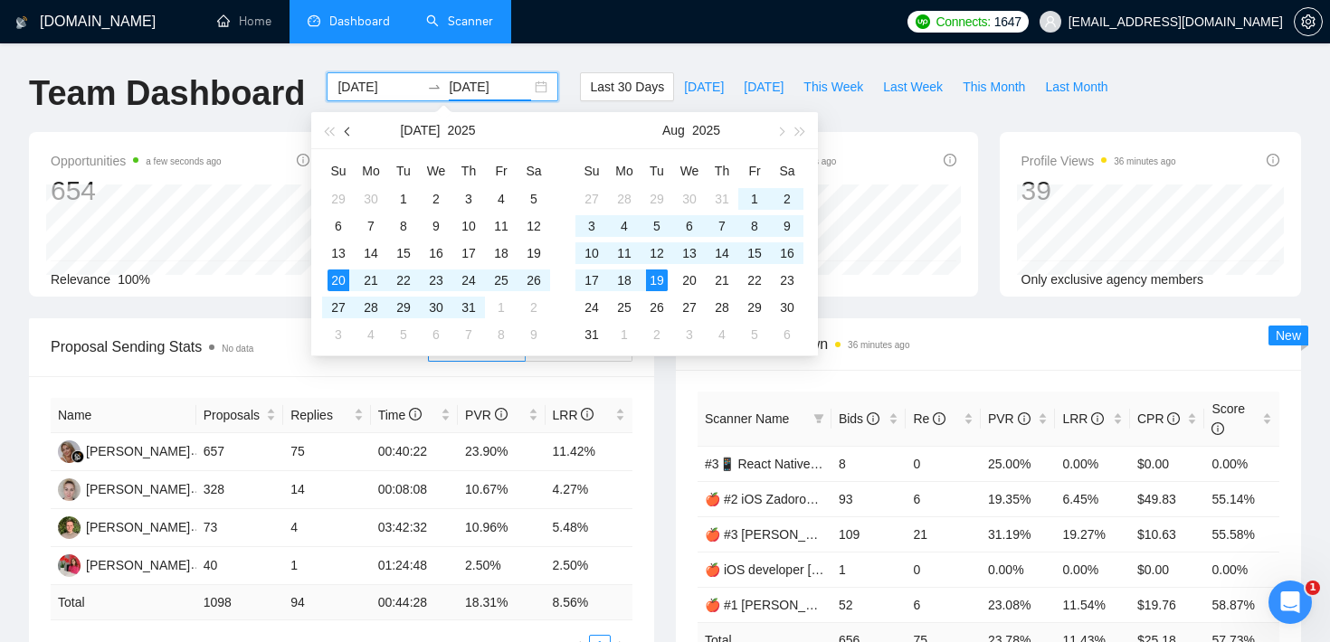
click at [345, 133] on button "button" at bounding box center [348, 130] width 20 height 36
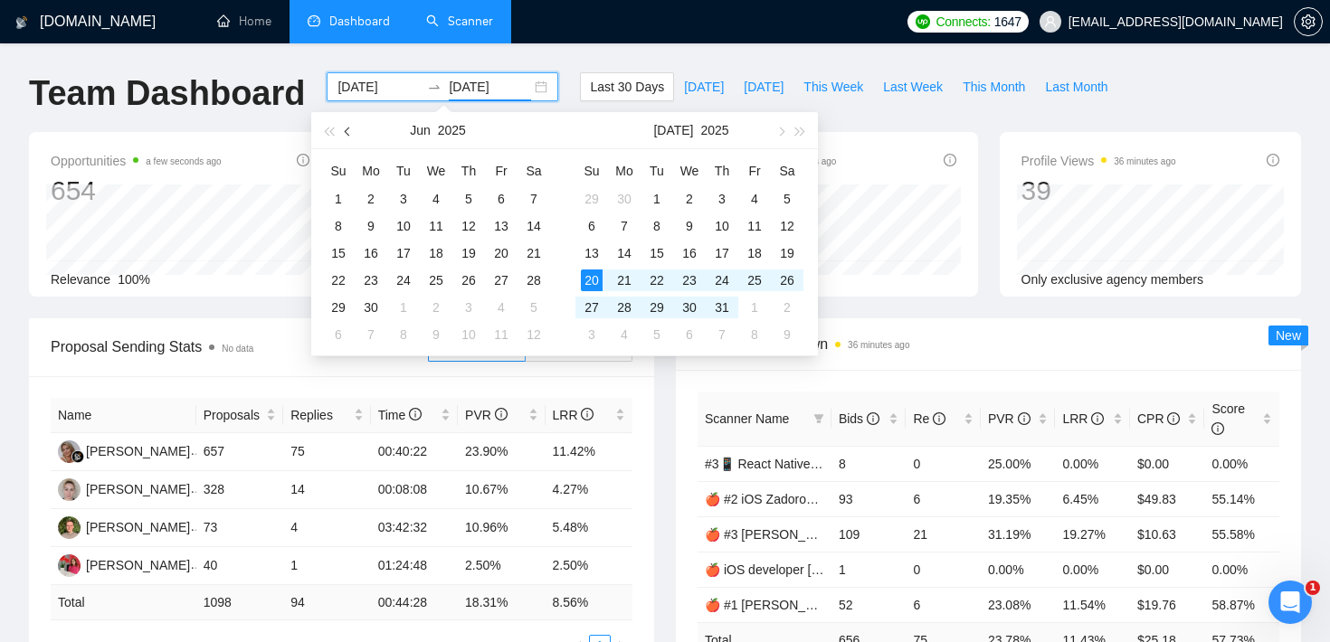
click at [345, 133] on button "button" at bounding box center [348, 130] width 20 height 36
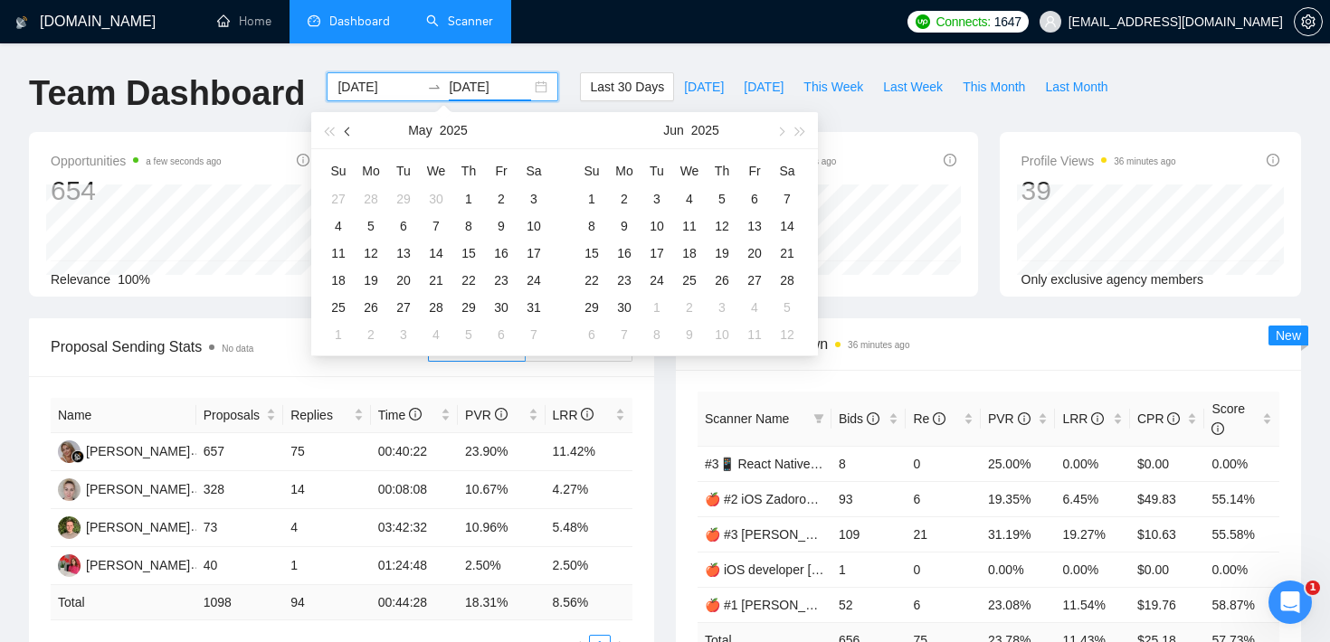
click at [345, 133] on button "button" at bounding box center [348, 130] width 20 height 36
type input "[DATE]"
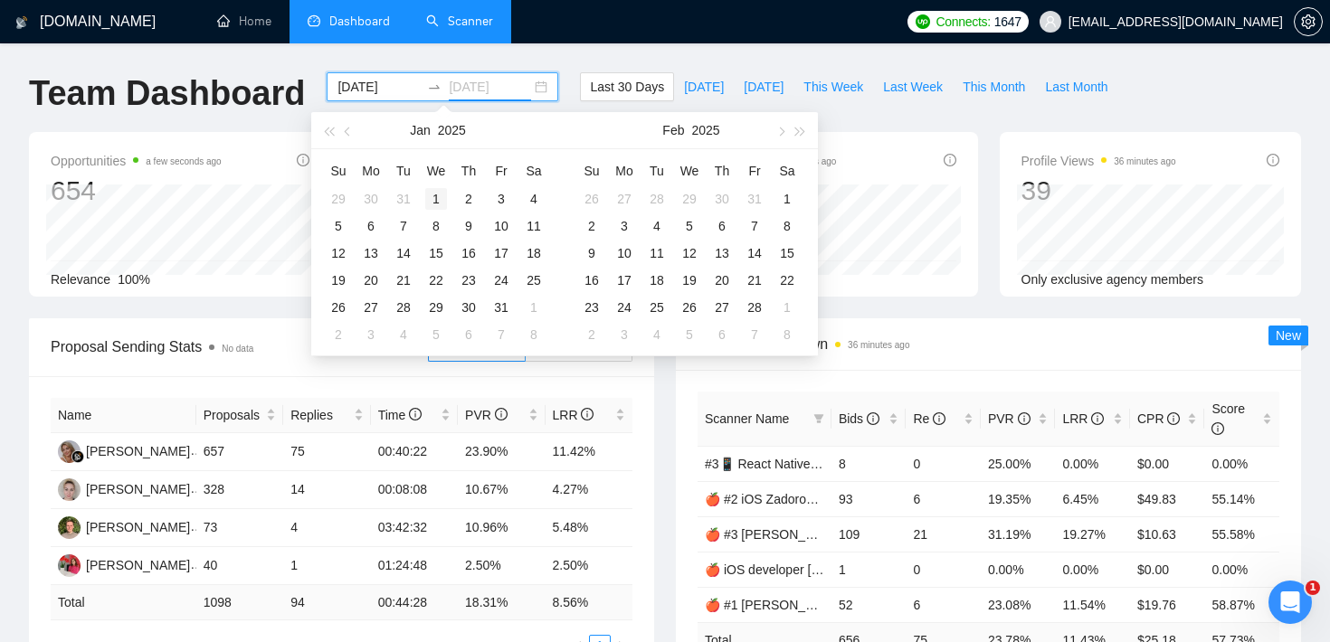
click at [439, 195] on div "1" at bounding box center [436, 199] width 22 height 22
click at [387, 90] on input at bounding box center [378, 87] width 82 height 20
type input "[DATE]"
click at [475, 88] on input "[DATE]" at bounding box center [490, 87] width 82 height 20
click at [786, 130] on button "button" at bounding box center [780, 130] width 20 height 36
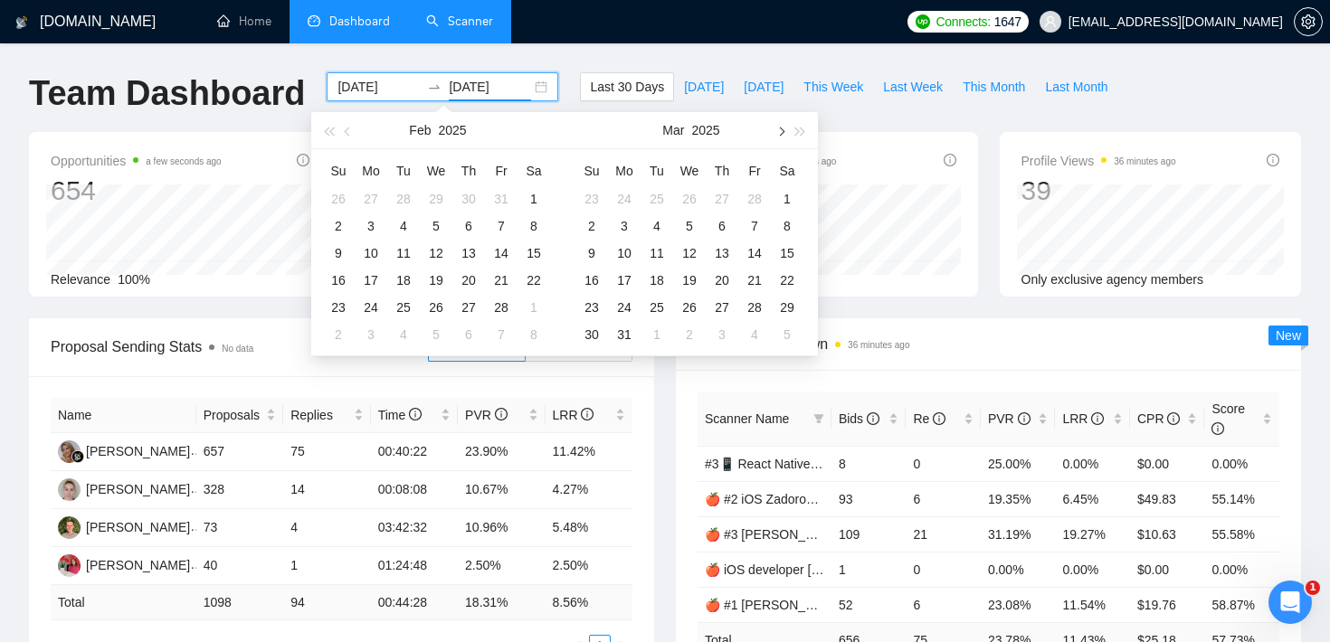
click at [786, 130] on button "button" at bounding box center [780, 130] width 20 height 36
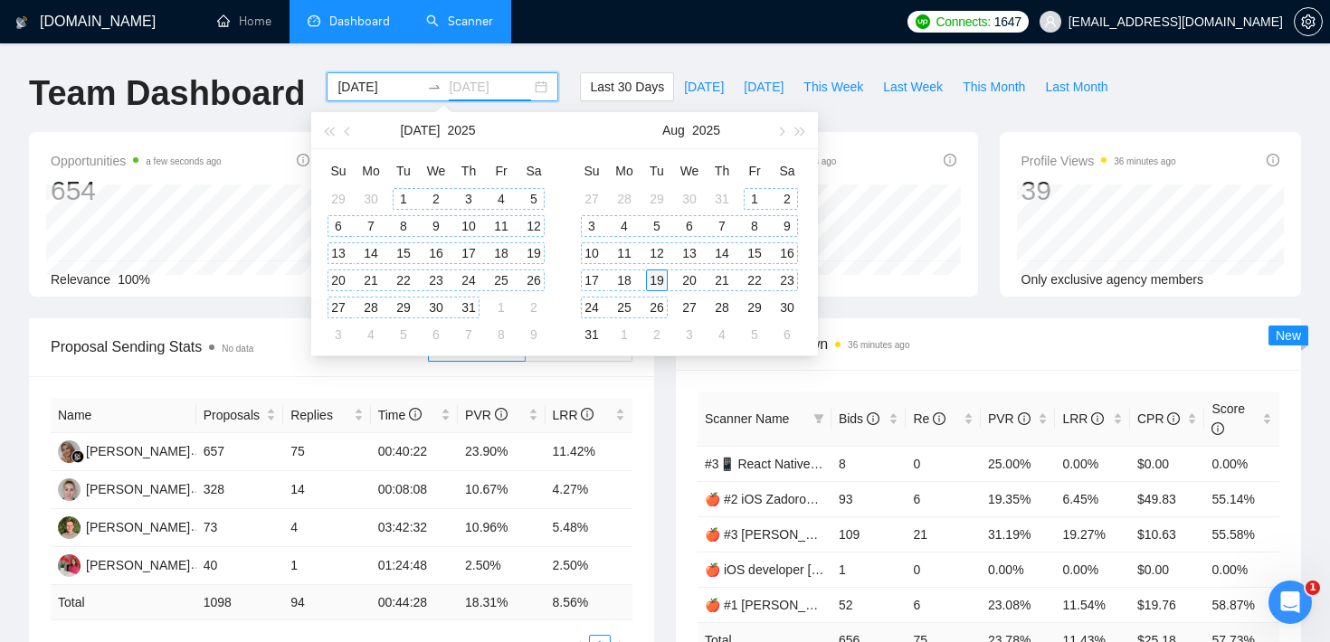
type input "[DATE]"
click at [654, 280] on div "19" at bounding box center [657, 281] width 22 height 22
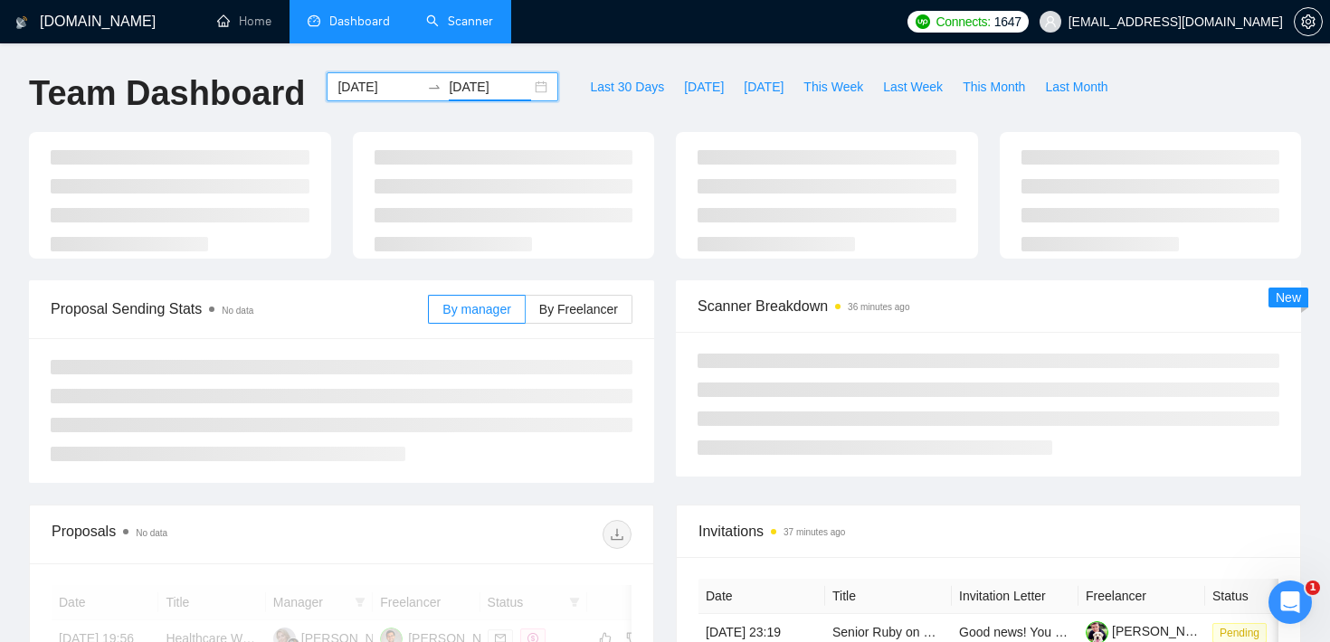
click at [545, 51] on div "[DOMAIN_NAME] Home Dashboard Scanner Connects: 1647 [EMAIL_ADDRESS][DOMAIN_NAME…" at bounding box center [665, 610] width 1330 height 1220
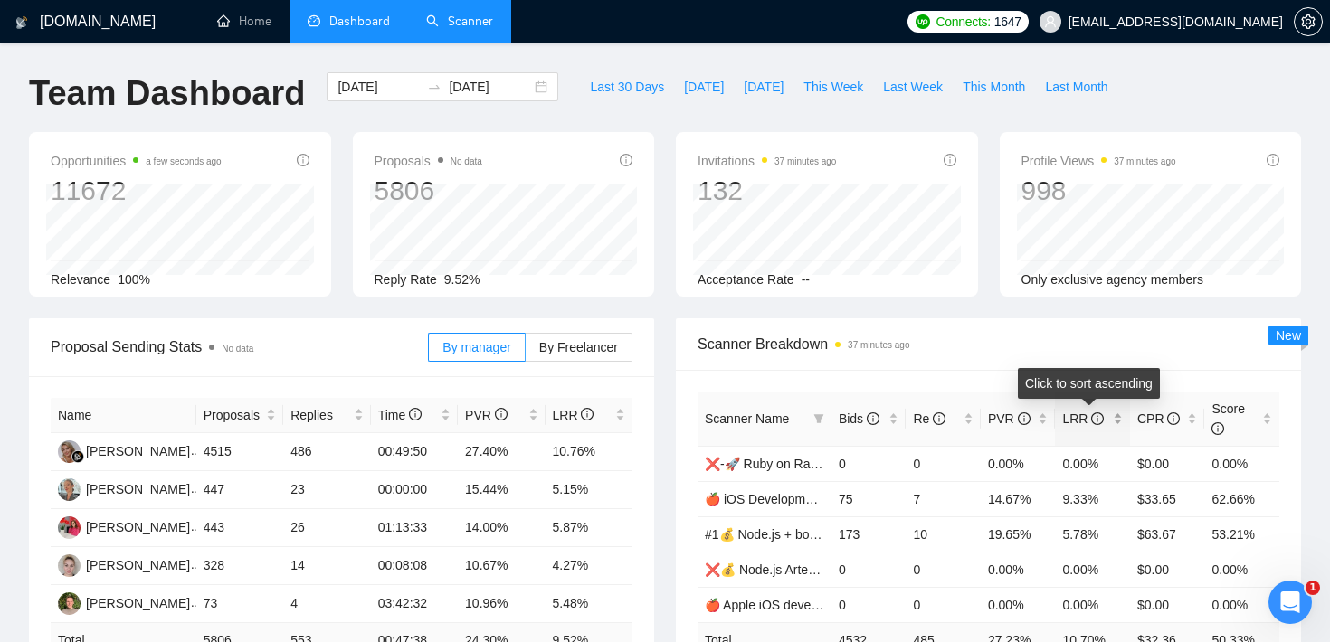
click at [1120, 417] on div "LRR" at bounding box center [1092, 419] width 61 height 20
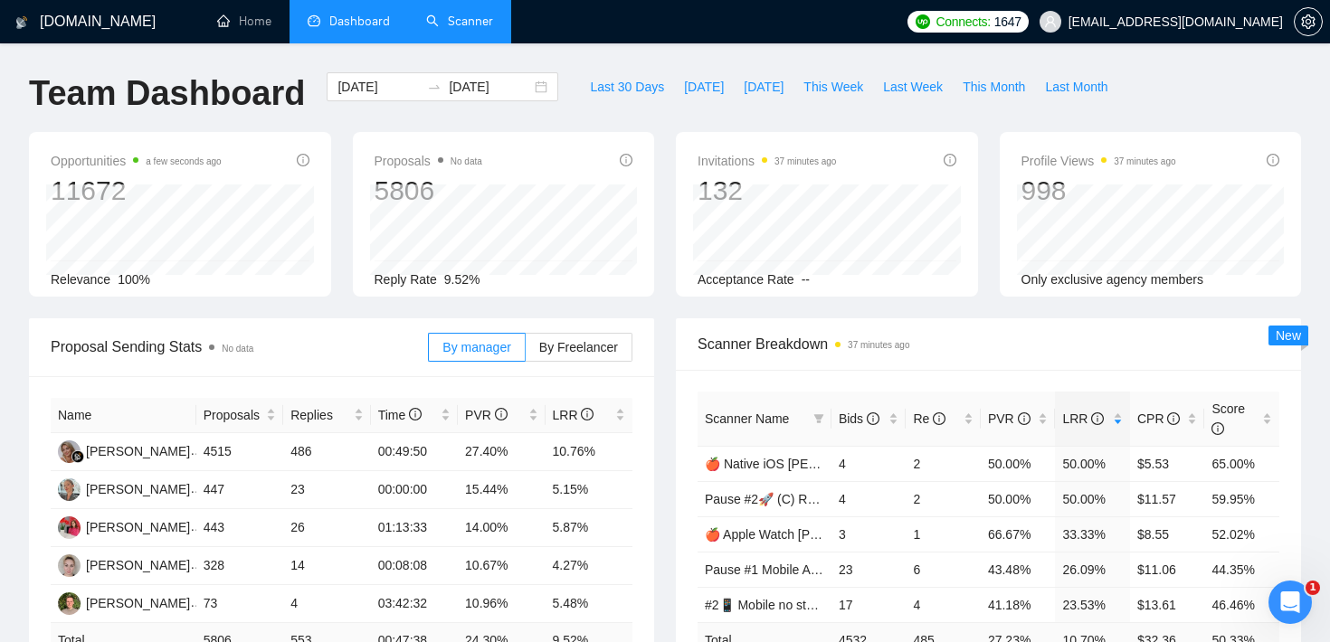
click at [1090, 309] on div "Opportunities a few seconds ago 11672 Relevance 100% Proposals No data 5806 Rep…" at bounding box center [665, 225] width 1294 height 186
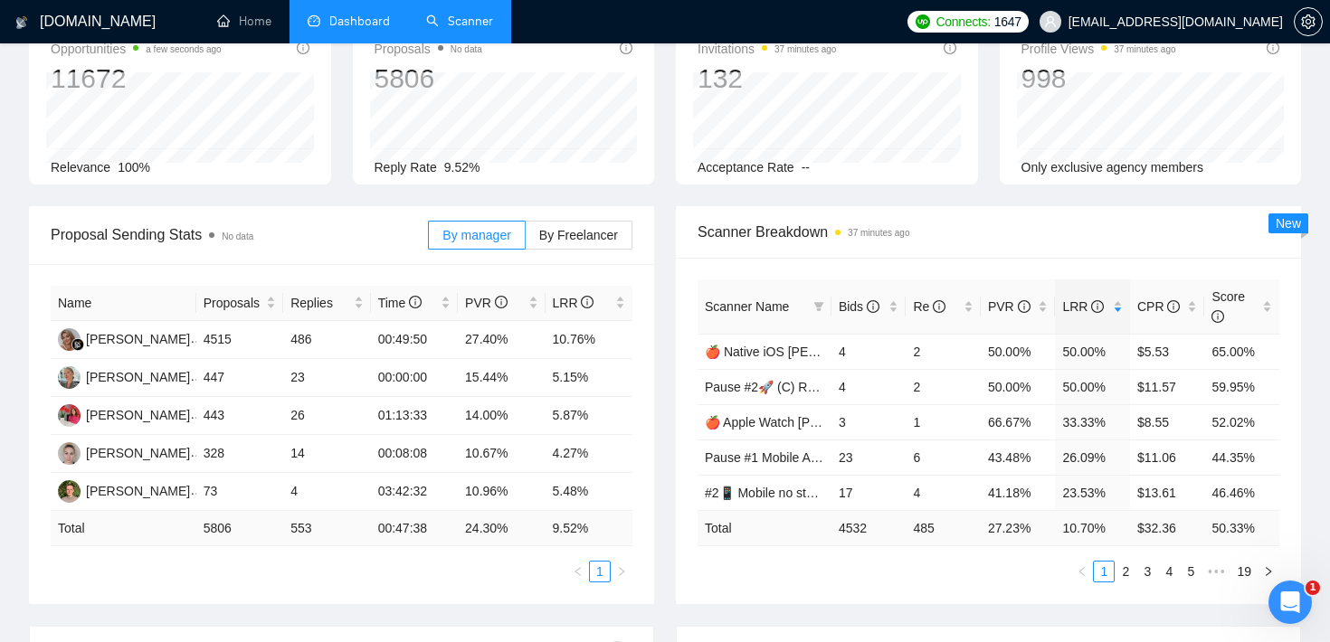
scroll to position [118, 0]
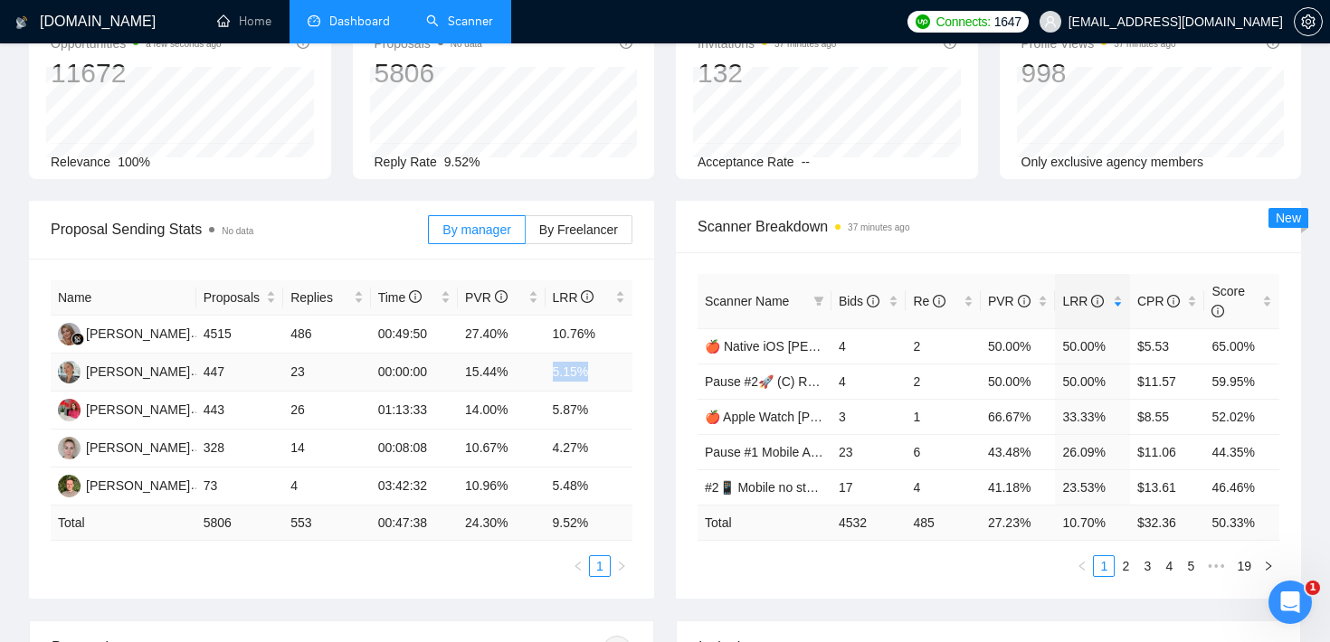
drag, startPoint x: 553, startPoint y: 369, endPoint x: 601, endPoint y: 370, distance: 48.0
click at [601, 370] on td "5.15%" at bounding box center [589, 373] width 88 height 38
drag, startPoint x: 204, startPoint y: 334, endPoint x: 245, endPoint y: 335, distance: 40.7
click at [244, 334] on td "4515" at bounding box center [239, 335] width 87 height 38
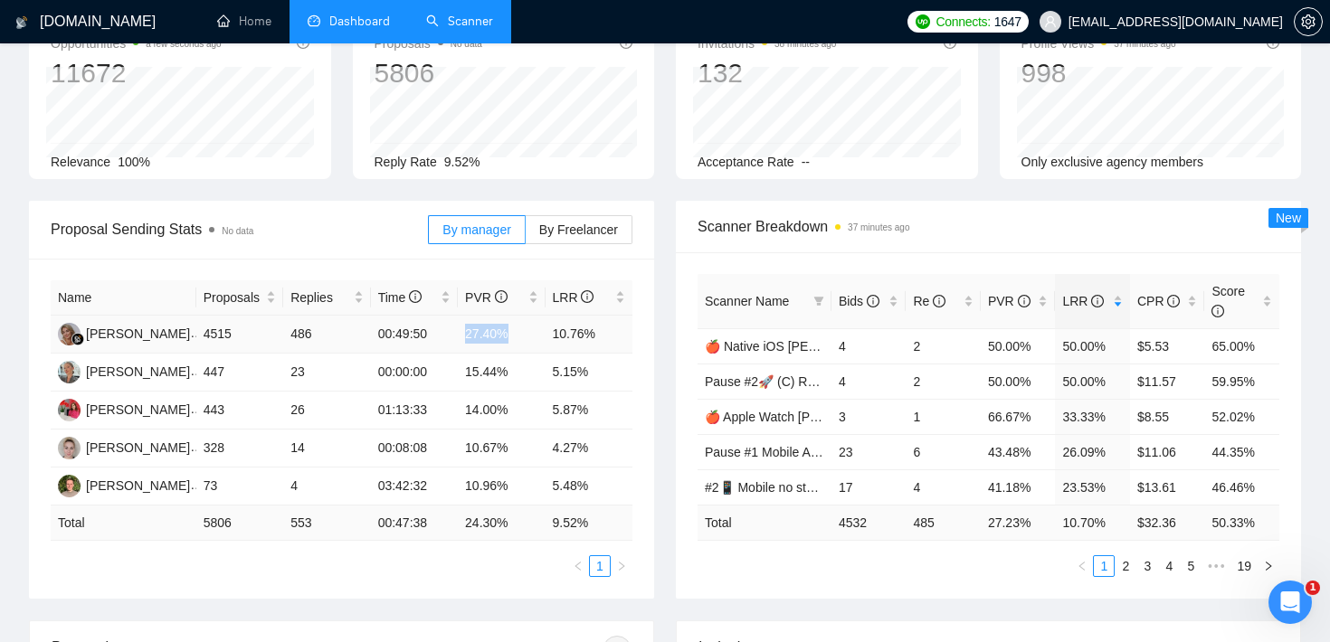
drag, startPoint x: 467, startPoint y: 337, endPoint x: 512, endPoint y: 331, distance: 45.7
click at [512, 331] on td "27.40%" at bounding box center [501, 335] width 87 height 38
drag, startPoint x: 462, startPoint y: 372, endPoint x: 525, endPoint y: 374, distance: 62.4
click at [525, 374] on td "15.44%" at bounding box center [501, 373] width 87 height 38
drag, startPoint x: 467, startPoint y: 487, endPoint x: 517, endPoint y: 483, distance: 49.9
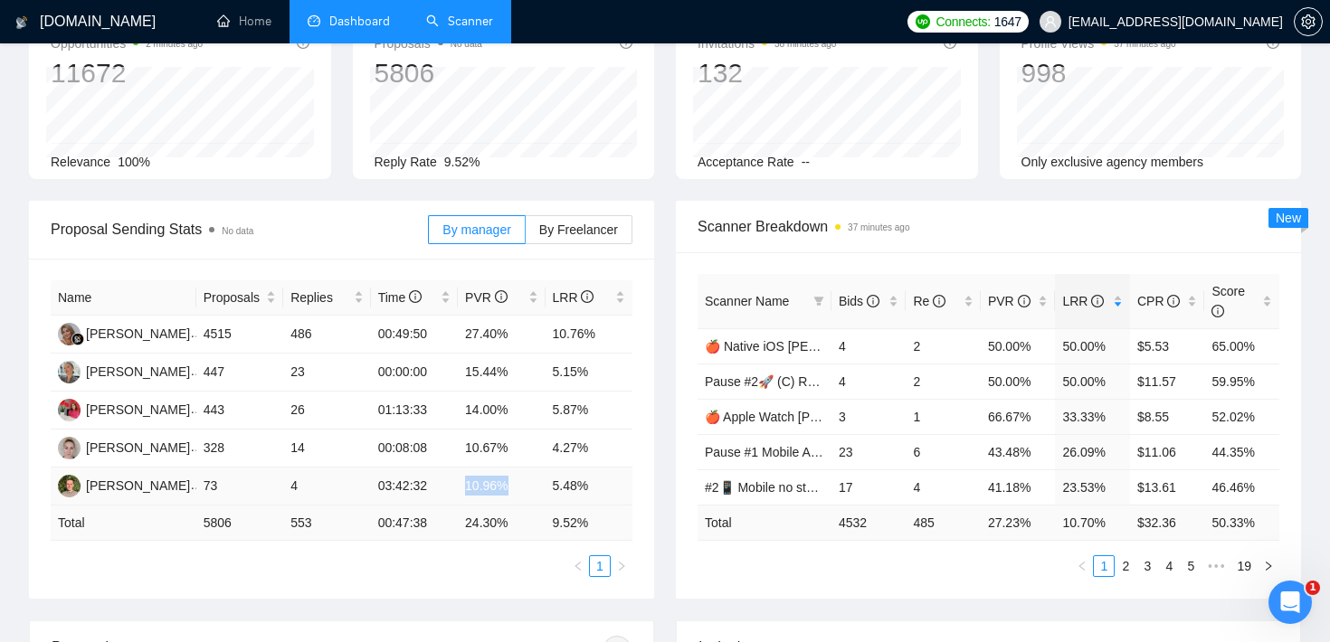
click at [517, 483] on td "10.96%" at bounding box center [501, 487] width 87 height 38
click at [524, 449] on td "10.67%" at bounding box center [501, 449] width 87 height 38
drag, startPoint x: 554, startPoint y: 331, endPoint x: 602, endPoint y: 333, distance: 48.9
click at [602, 333] on td "10.76%" at bounding box center [589, 335] width 88 height 38
drag, startPoint x: 551, startPoint y: 368, endPoint x: 599, endPoint y: 368, distance: 47.9
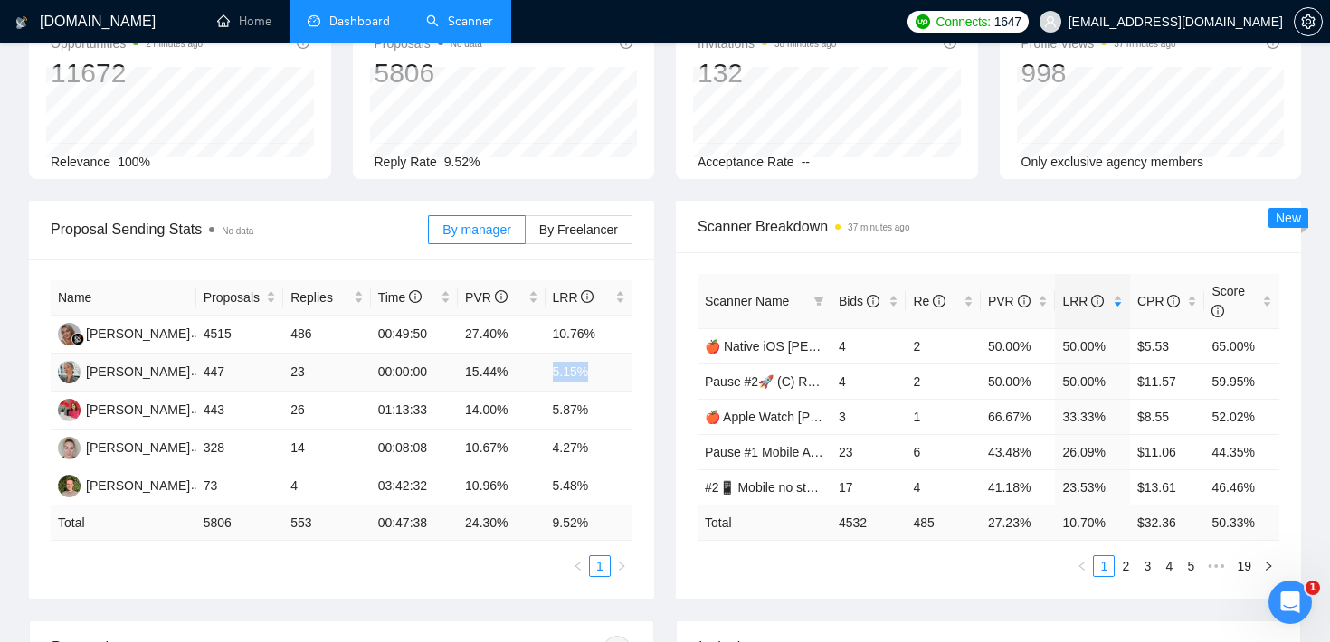
click at [599, 368] on td "5.15%" at bounding box center [589, 373] width 88 height 38
click at [635, 352] on div "Name Proposals Replies Time PVR LRR [PERSON_NAME] 4515 486 00:49:50 27.40% 10.7…" at bounding box center [341, 429] width 625 height 340
drag, startPoint x: 289, startPoint y: 331, endPoint x: 318, endPoint y: 334, distance: 29.1
click at [318, 334] on td "486" at bounding box center [326, 335] width 87 height 38
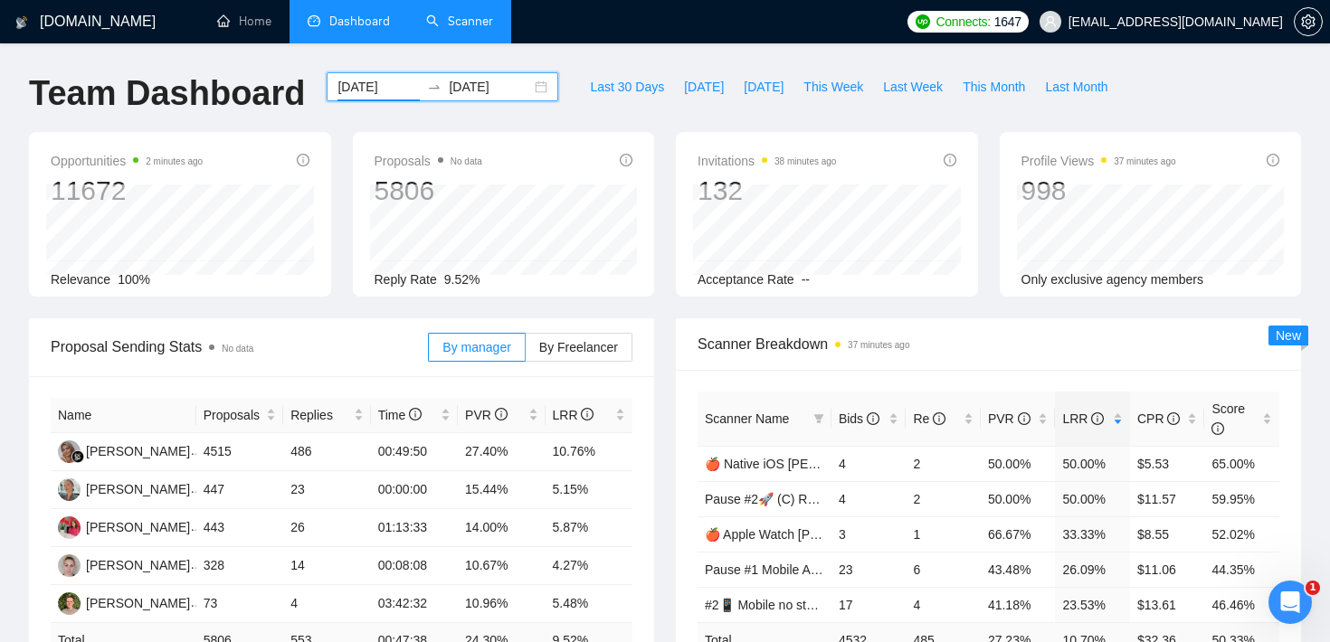
click at [404, 91] on div "[DATE] [DATE]" at bounding box center [443, 86] width 232 height 29
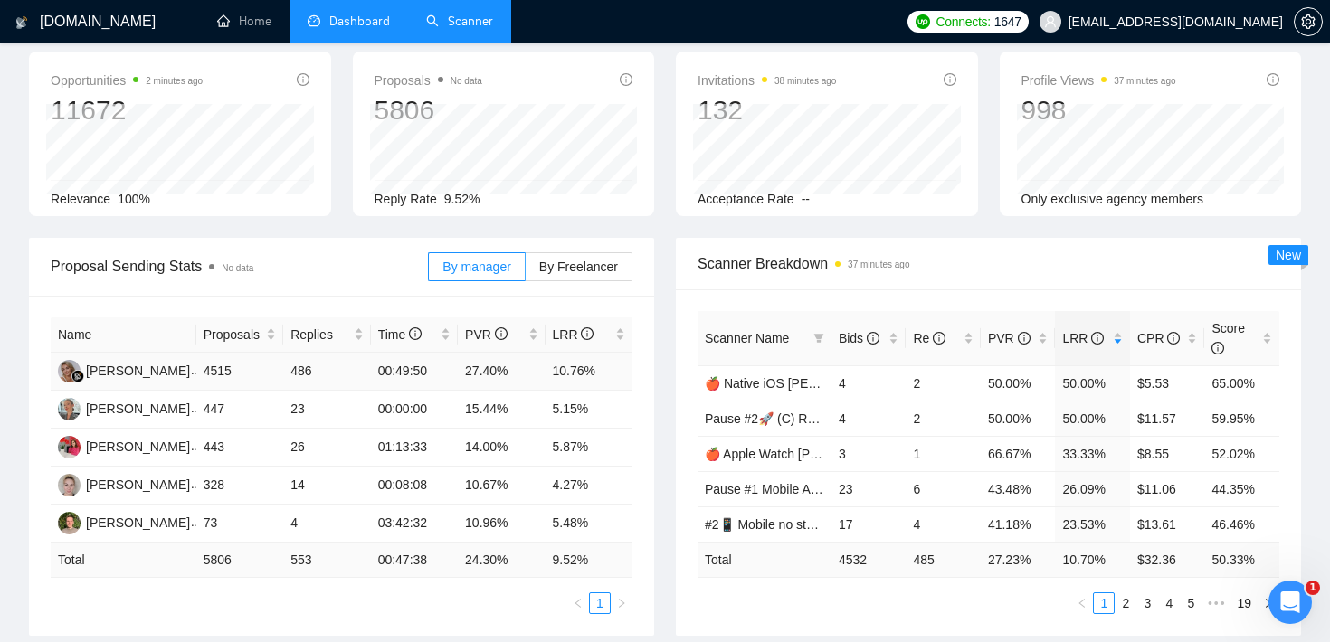
scroll to position [116, 0]
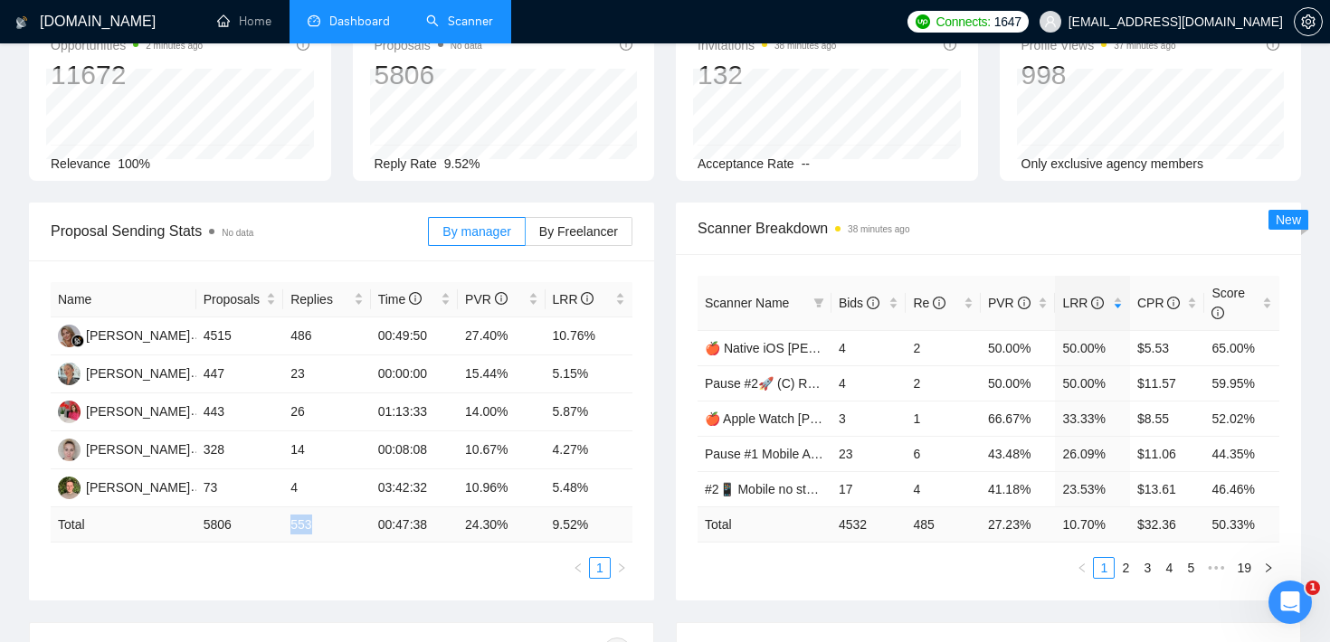
drag, startPoint x: 288, startPoint y: 519, endPoint x: 319, endPoint y: 520, distance: 31.7
click at [319, 520] on td "553" at bounding box center [326, 524] width 87 height 35
drag, startPoint x: 554, startPoint y: 338, endPoint x: 600, endPoint y: 330, distance: 46.8
click at [600, 330] on td "10.76%" at bounding box center [589, 337] width 88 height 38
click at [660, 190] on div "Opportunities 3 minutes ago 11672 Relevance 100% Proposals No data 5806 [DATE] …" at bounding box center [665, 109] width 1294 height 186
